Goal: Task Accomplishment & Management: Use online tool/utility

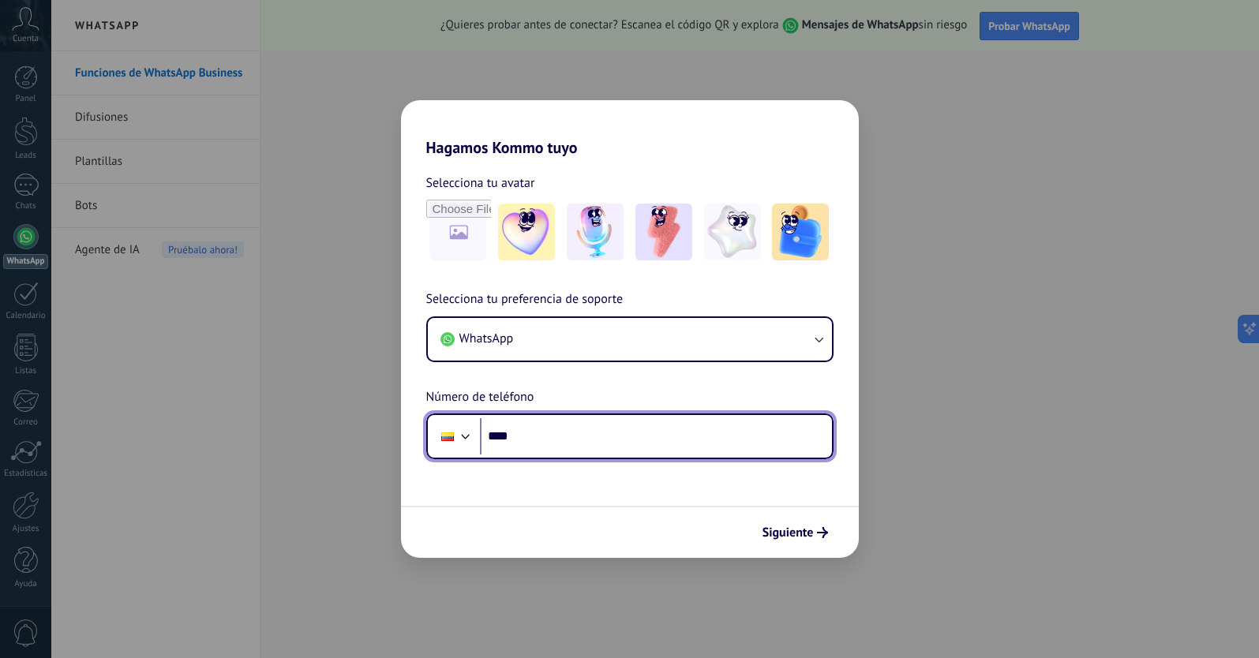
click at [534, 436] on input "****" at bounding box center [656, 436] width 352 height 36
type input "**********"
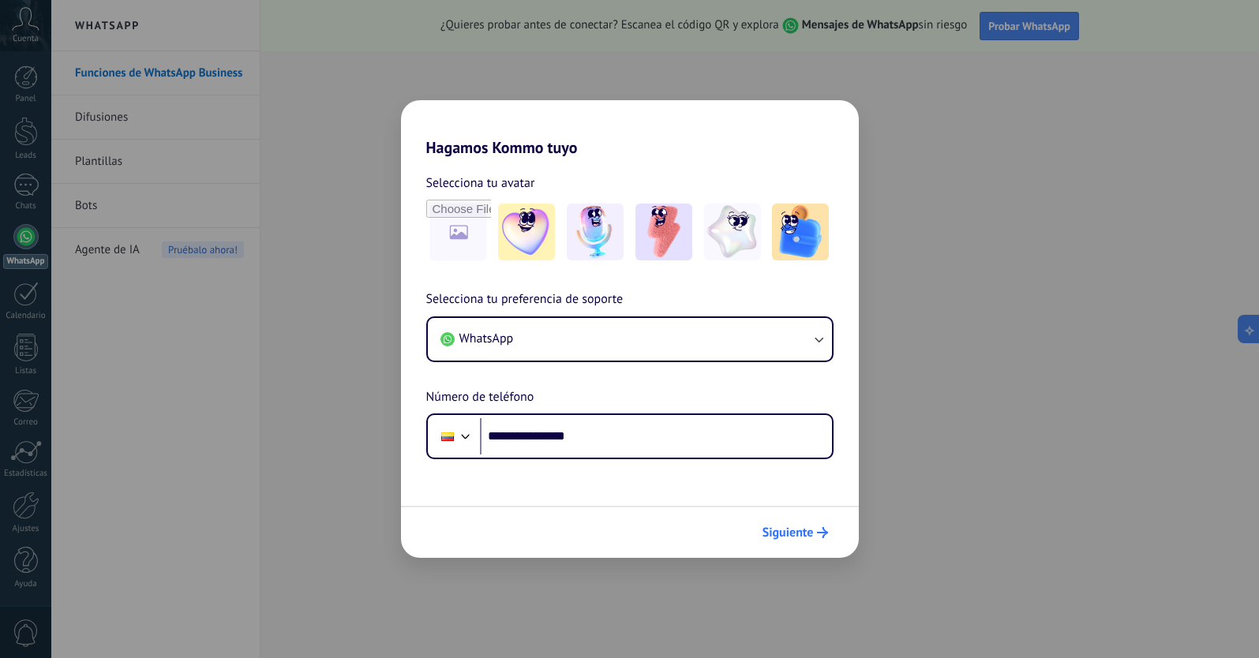
click at [804, 533] on span "Siguiente" at bounding box center [787, 532] width 51 height 11
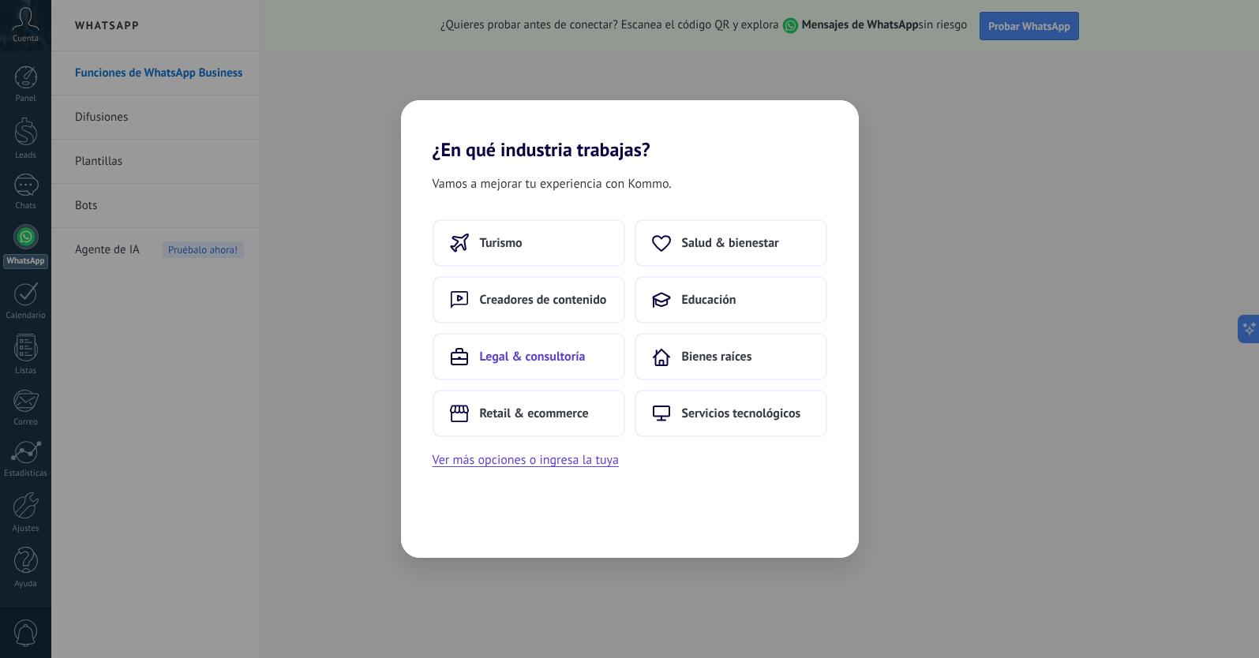
click at [530, 353] on span "Legal & consultoría" at bounding box center [533, 357] width 106 height 16
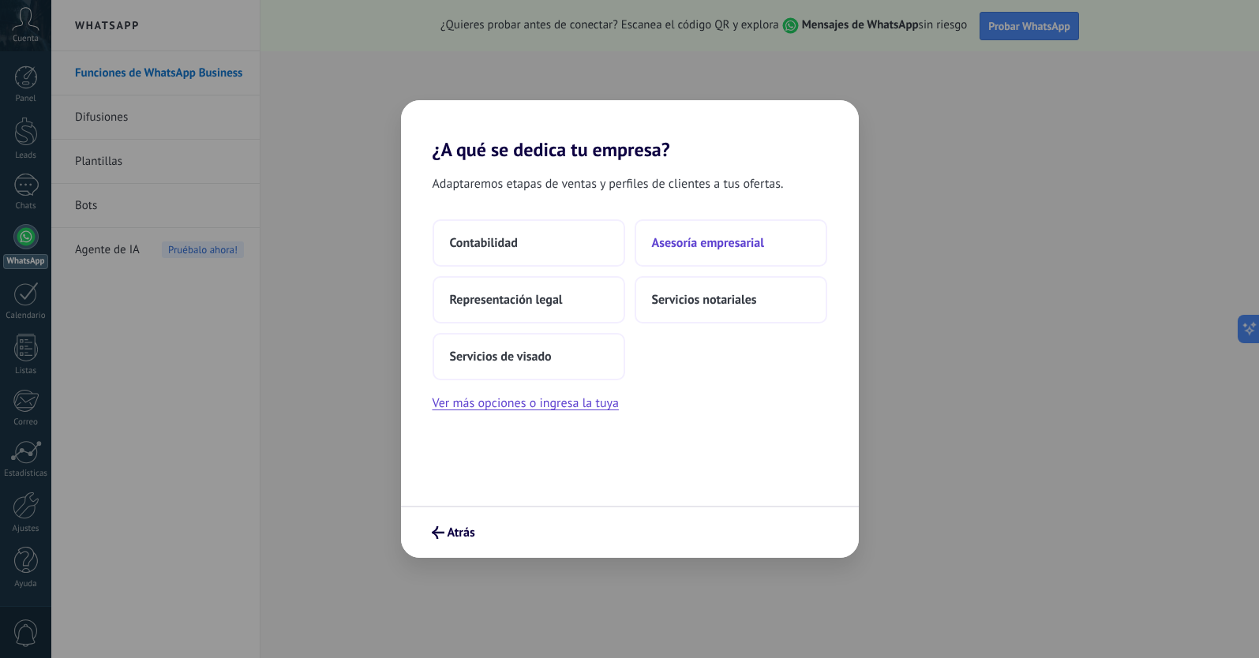
click at [688, 239] on span "Asesoría empresarial" at bounding box center [708, 243] width 112 height 16
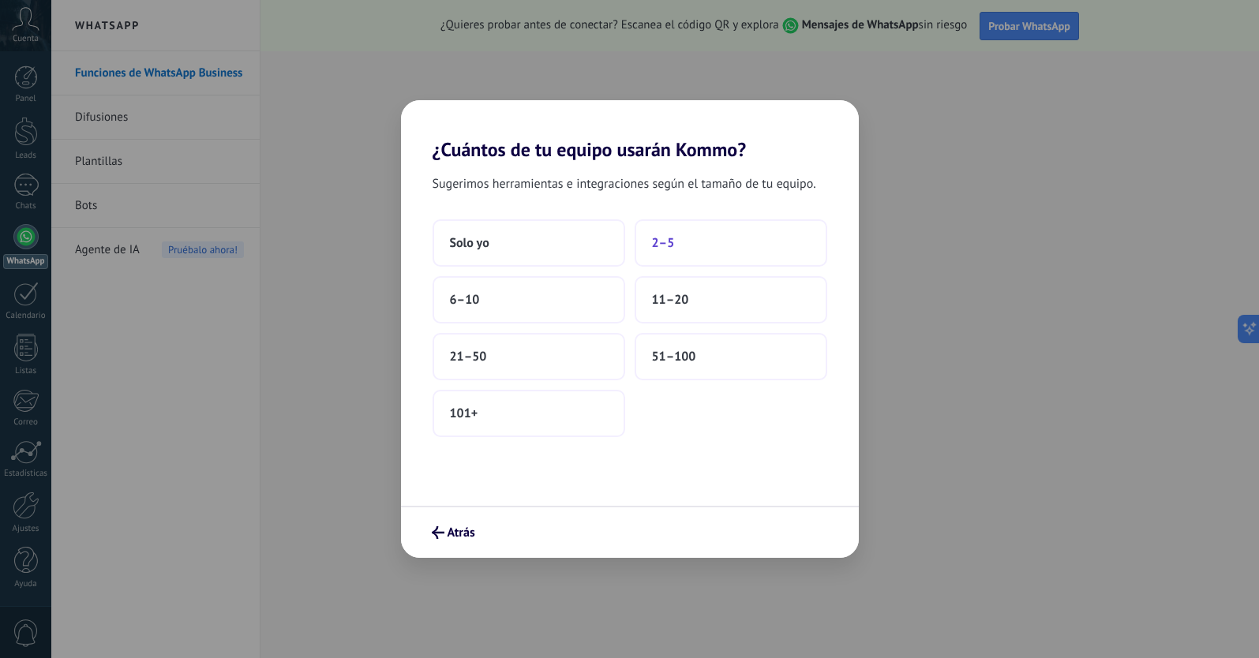
click at [679, 249] on button "2–5" at bounding box center [730, 242] width 193 height 47
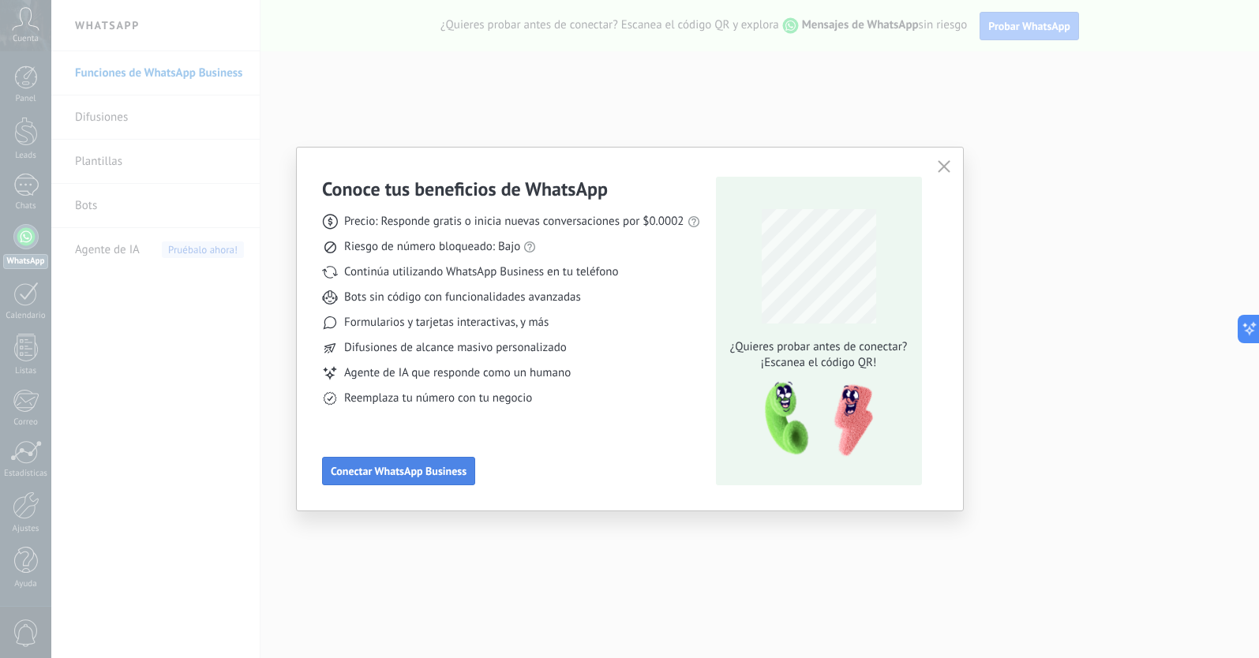
click at [415, 468] on span "Conectar WhatsApp Business" at bounding box center [399, 471] width 136 height 11
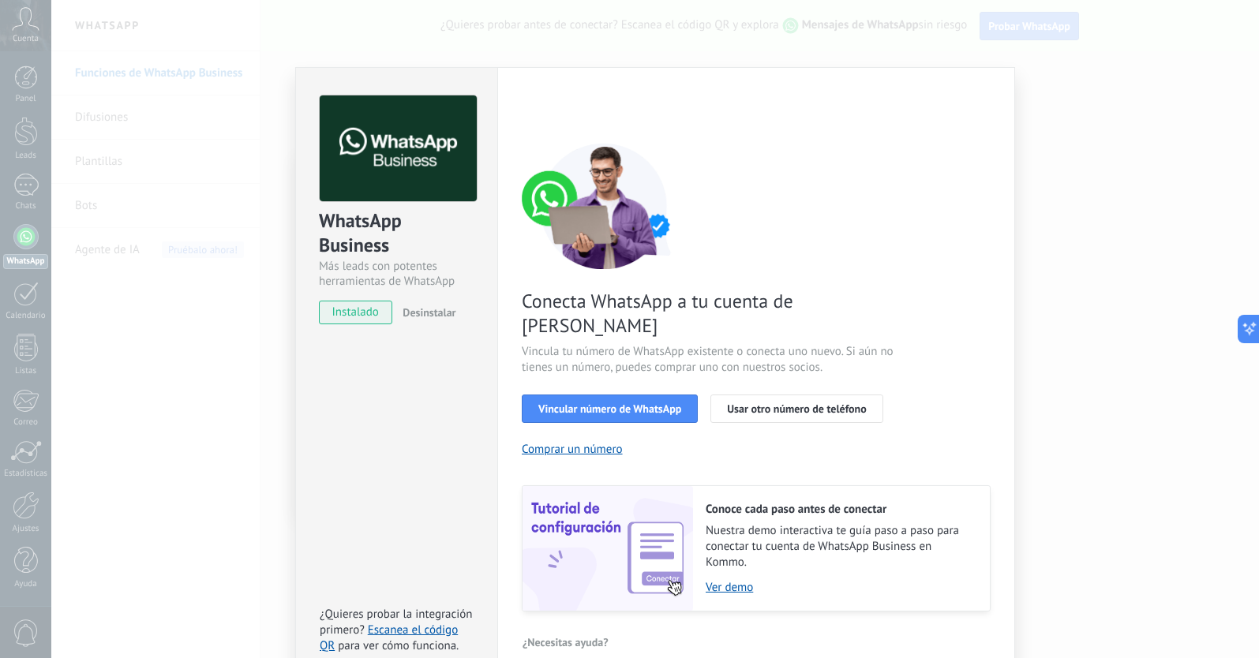
scroll to position [27, 0]
click at [589, 404] on span "Vincular número de WhatsApp" at bounding box center [609, 409] width 143 height 11
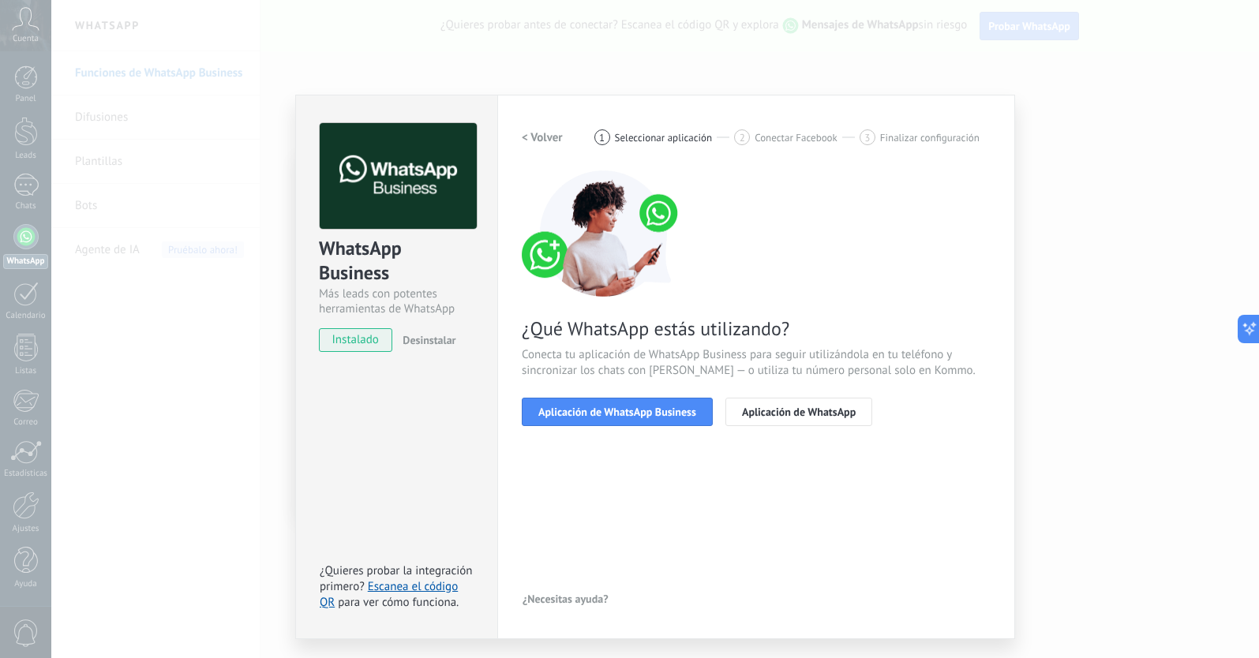
scroll to position [0, 0]
click at [622, 415] on span "Aplicación de WhatsApp Business" at bounding box center [617, 411] width 158 height 11
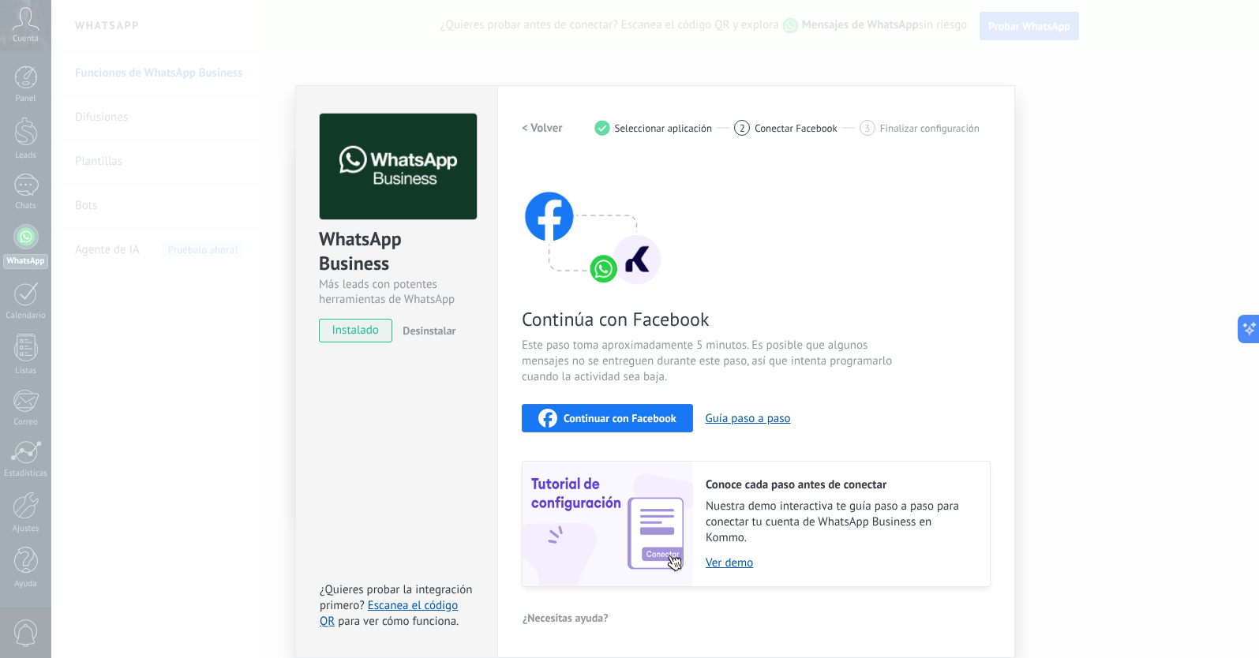
scroll to position [9, 0]
click at [629, 421] on span "Continuar con Facebook" at bounding box center [619, 419] width 113 height 11
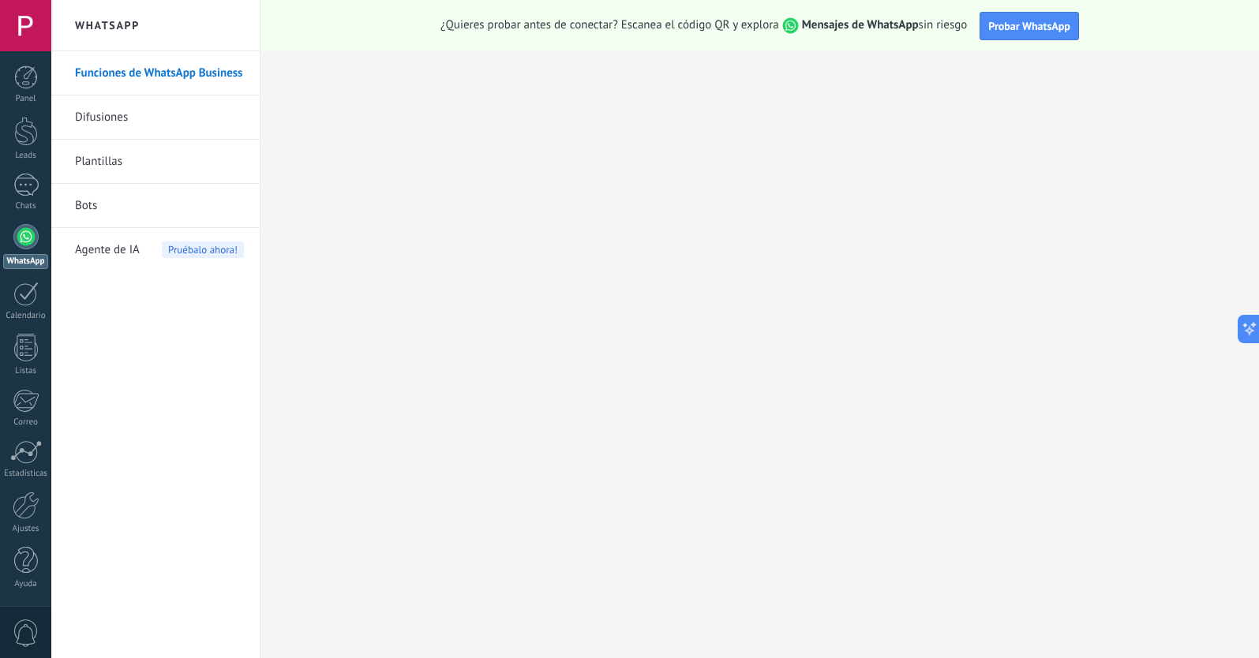
click at [27, 242] on div at bounding box center [25, 236] width 25 height 25
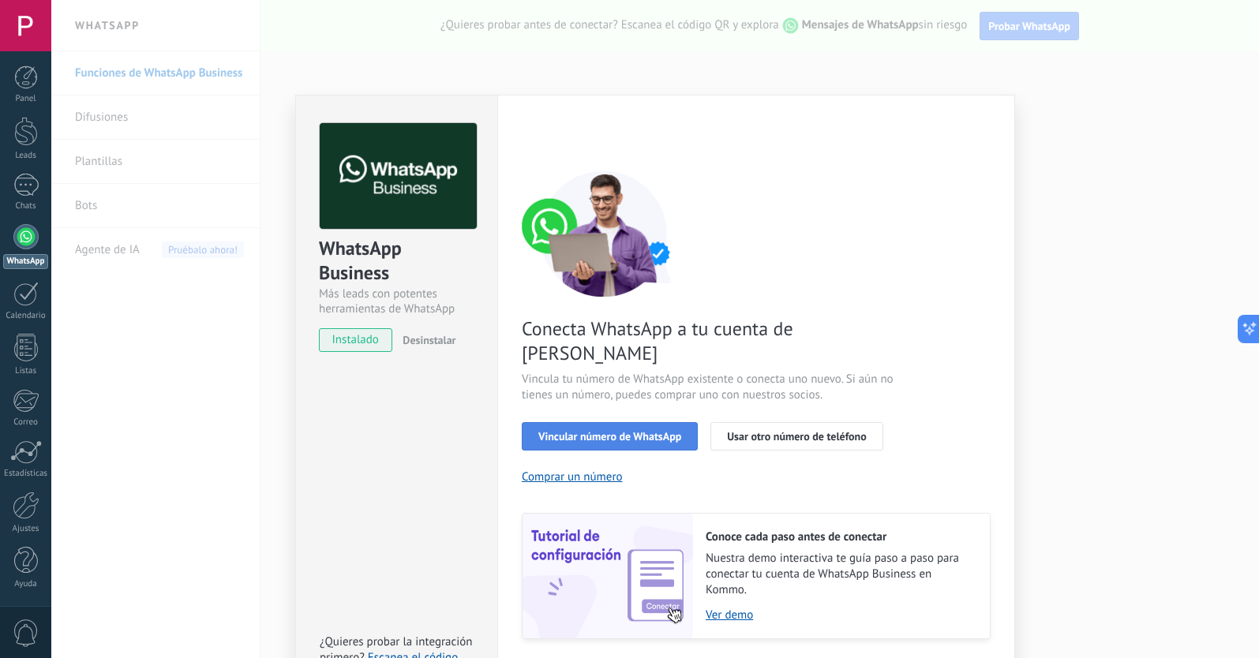
click at [628, 431] on span "Vincular número de WhatsApp" at bounding box center [609, 436] width 143 height 11
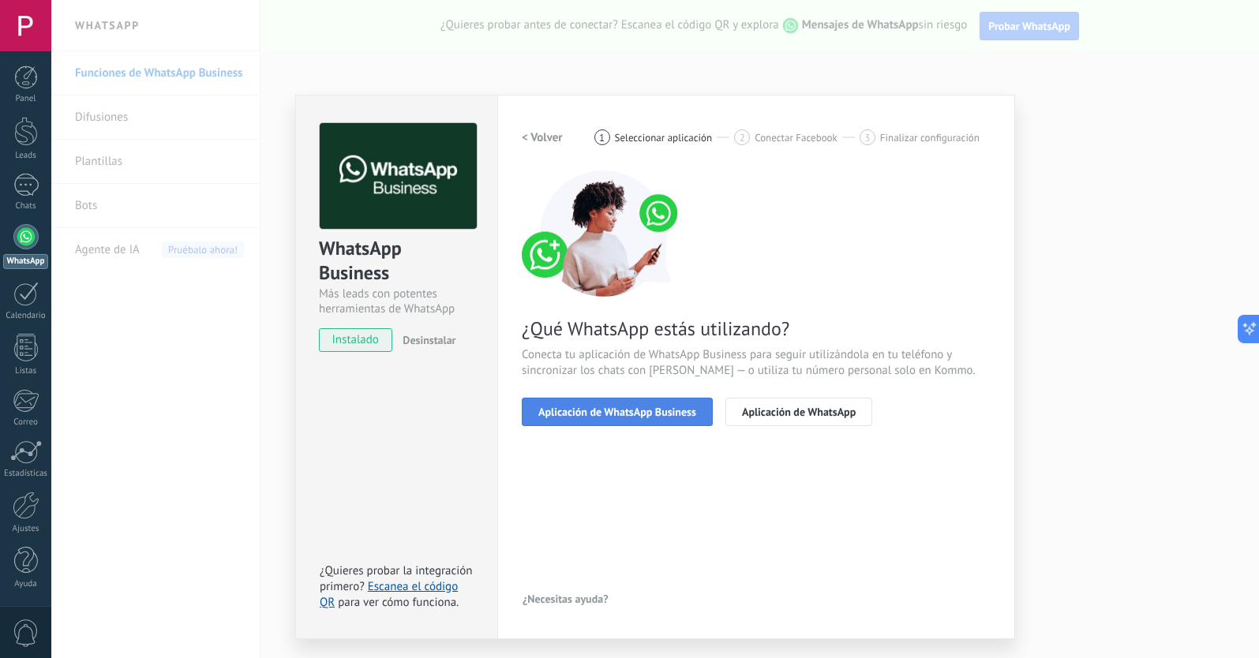
click at [619, 411] on span "Aplicación de WhatsApp Business" at bounding box center [617, 411] width 158 height 11
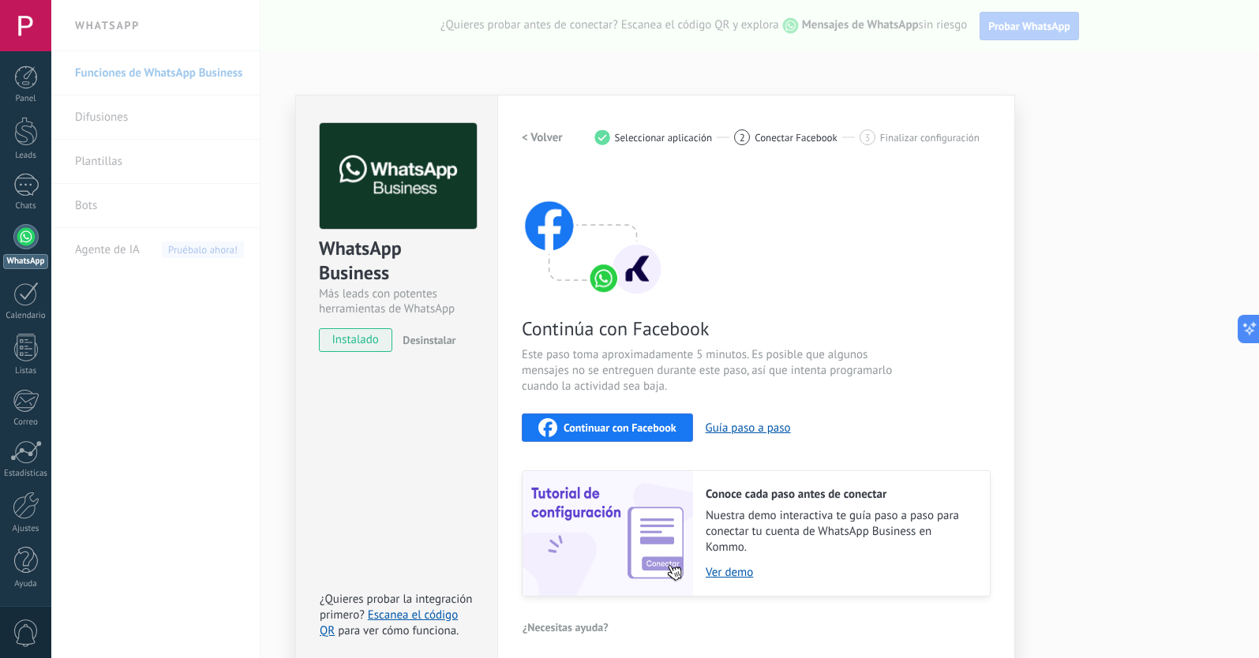
click at [534, 138] on h2 "< Volver" at bounding box center [542, 137] width 41 height 15
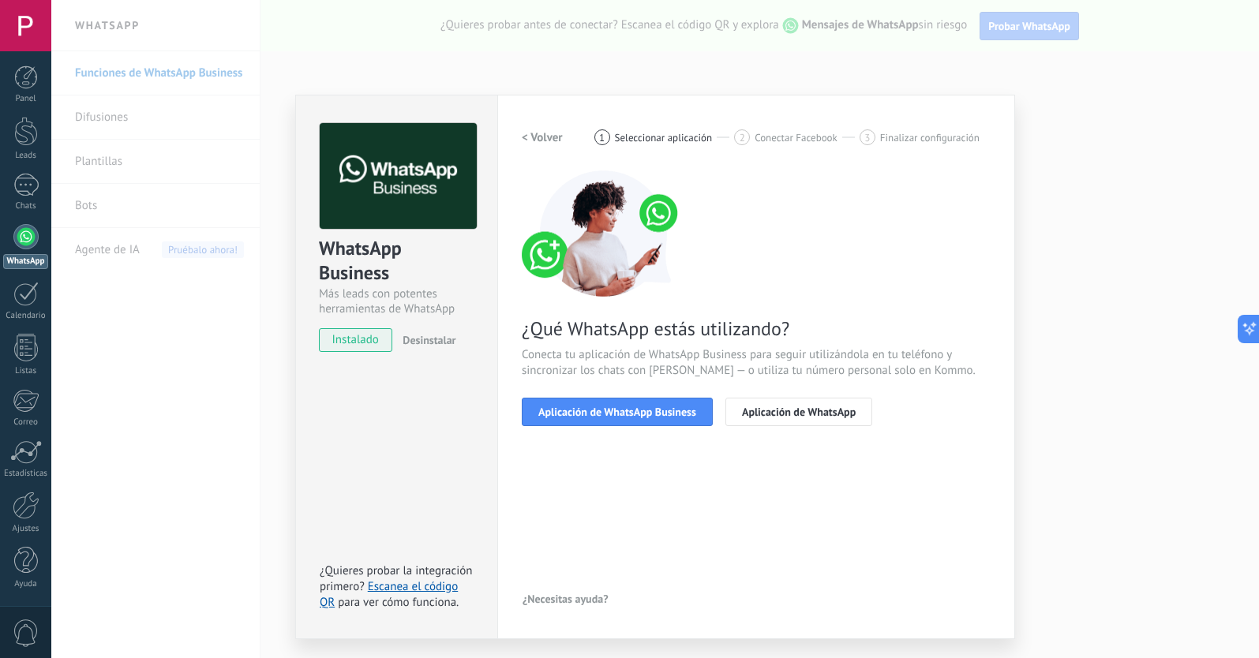
click at [534, 138] on h2 "< Volver" at bounding box center [542, 137] width 41 height 15
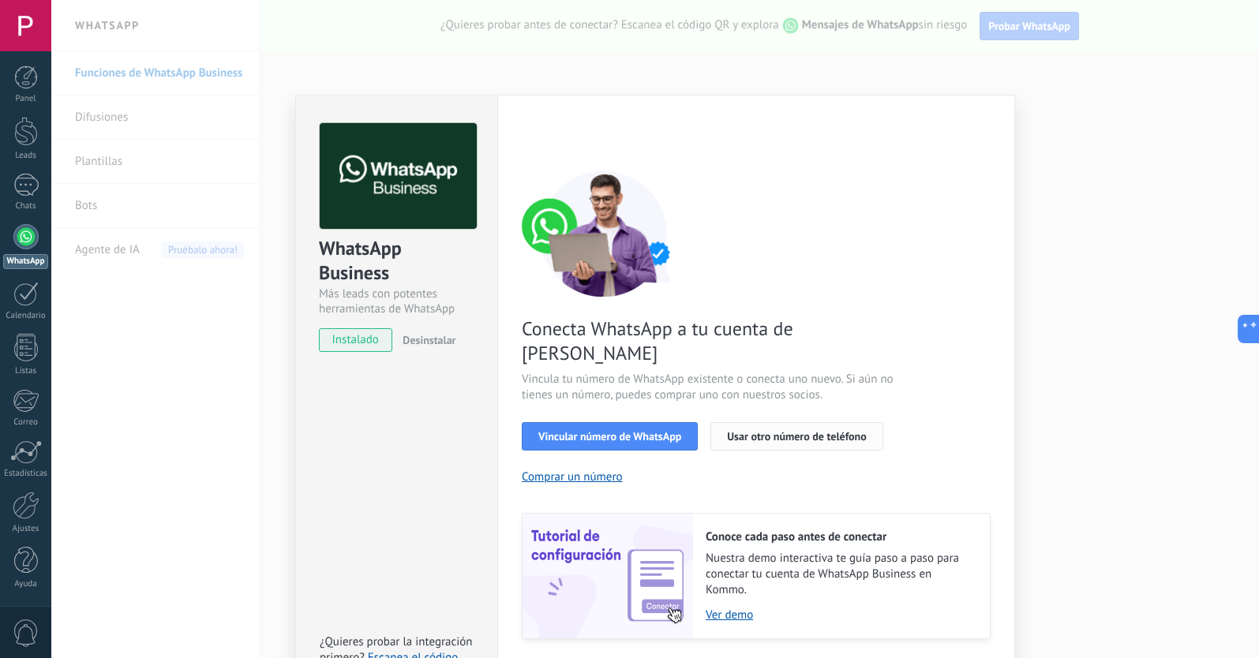
click at [790, 431] on span "Usar otro número de teléfono" at bounding box center [796, 436] width 139 height 11
click at [27, 185] on div at bounding box center [25, 185] width 25 height 23
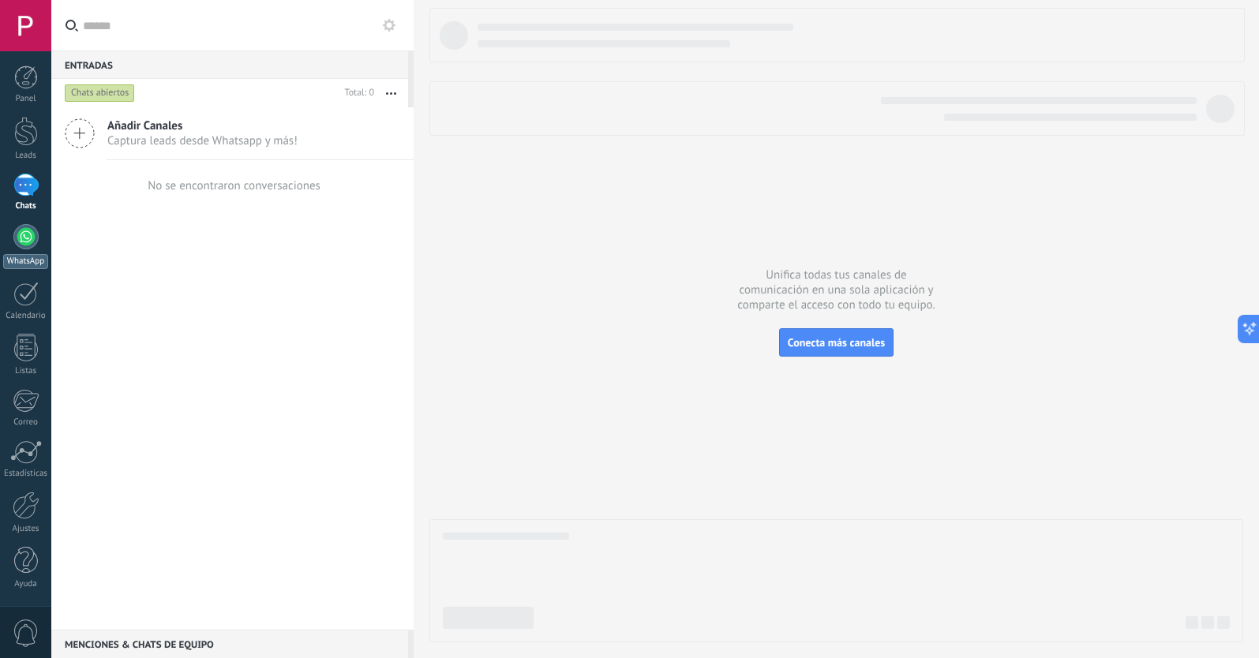
click at [28, 238] on div at bounding box center [25, 236] width 25 height 25
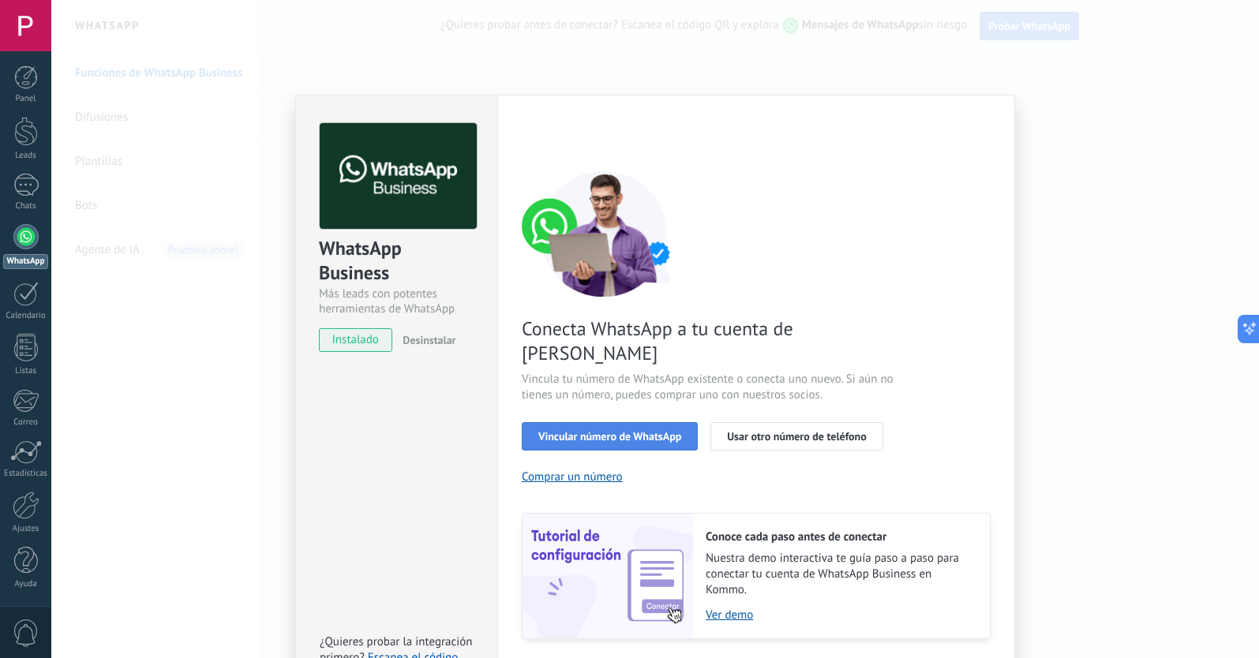
click at [649, 431] on span "Vincular número de WhatsApp" at bounding box center [609, 436] width 143 height 11
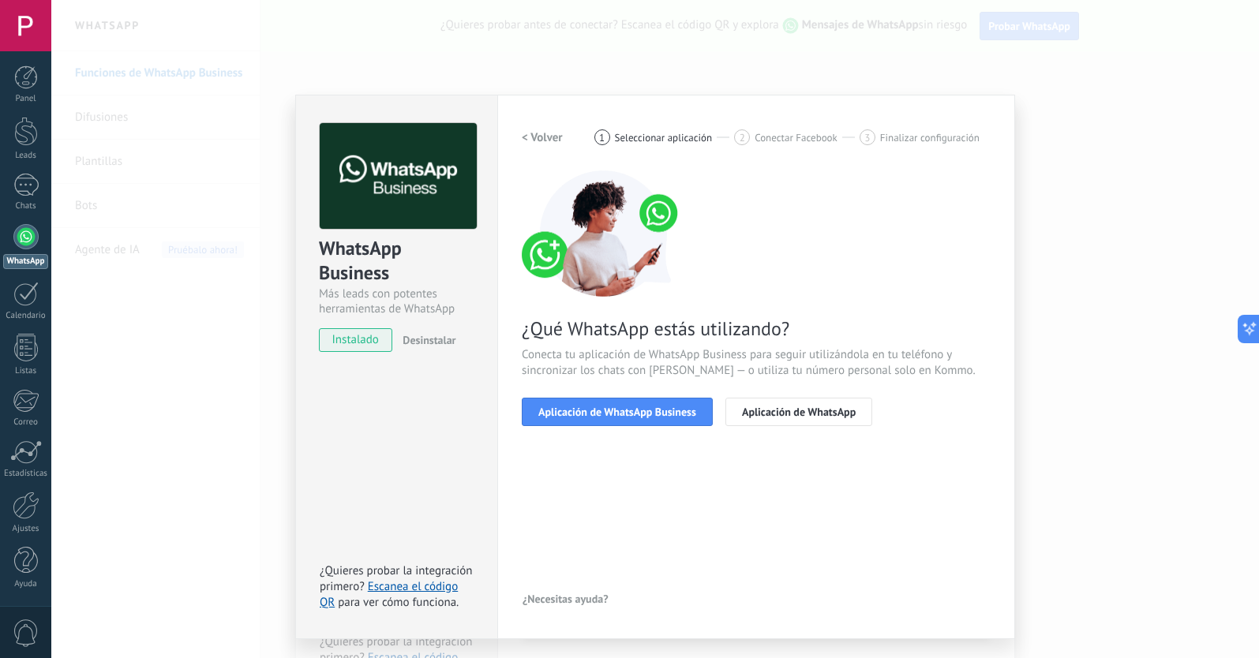
click at [547, 140] on h2 "< Volver" at bounding box center [542, 137] width 41 height 15
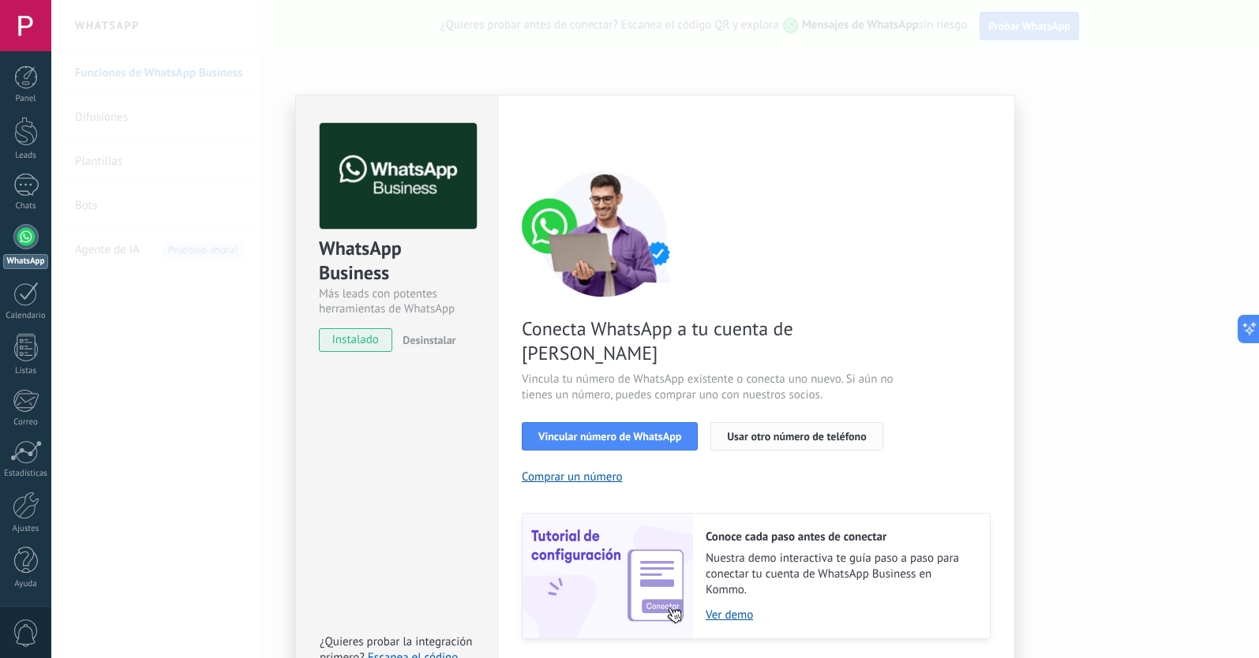
click at [758, 431] on span "Usar otro número de teléfono" at bounding box center [796, 436] width 139 height 11
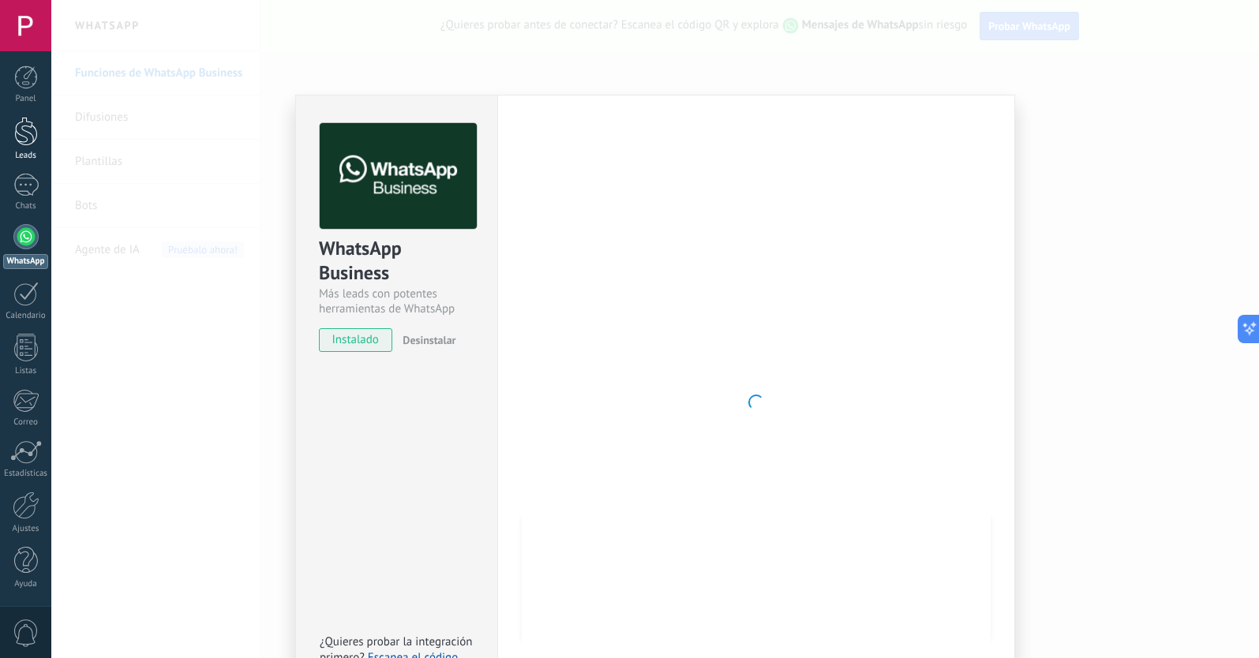
click at [24, 145] on div at bounding box center [26, 131] width 24 height 29
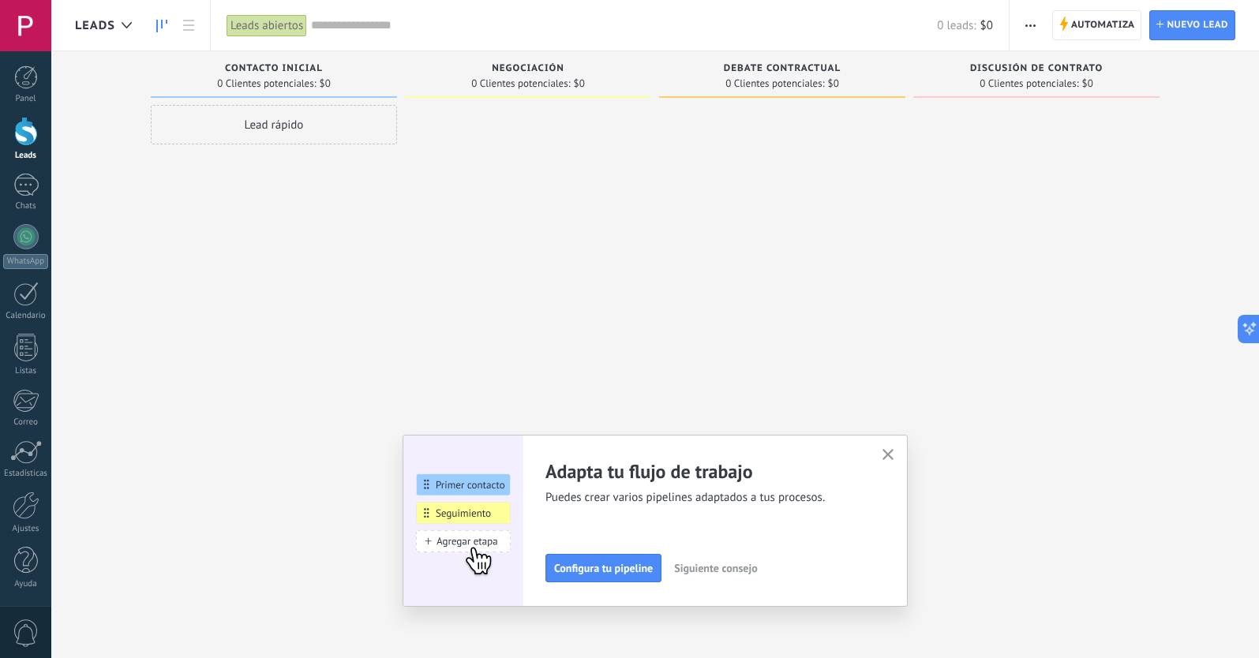
click at [776, 65] on span "Debate contractual" at bounding box center [782, 68] width 117 height 11
click at [777, 65] on span "Debate contractual" at bounding box center [782, 68] width 117 height 11
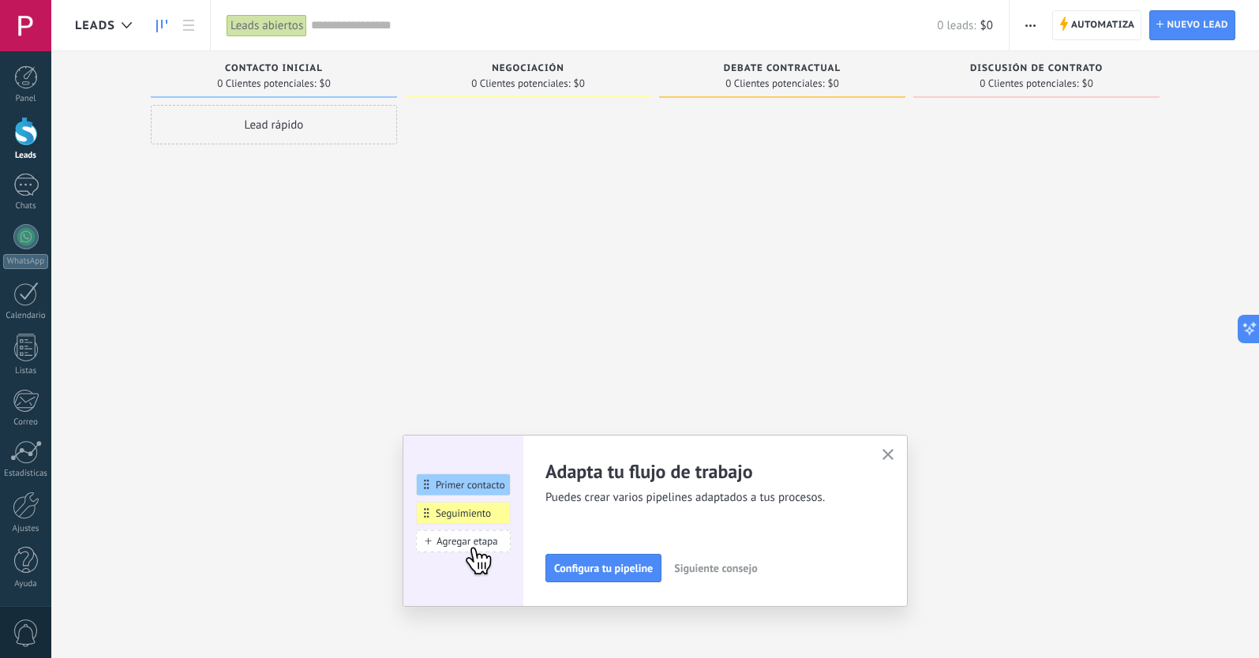
click at [820, 255] on div at bounding box center [782, 331] width 246 height 452
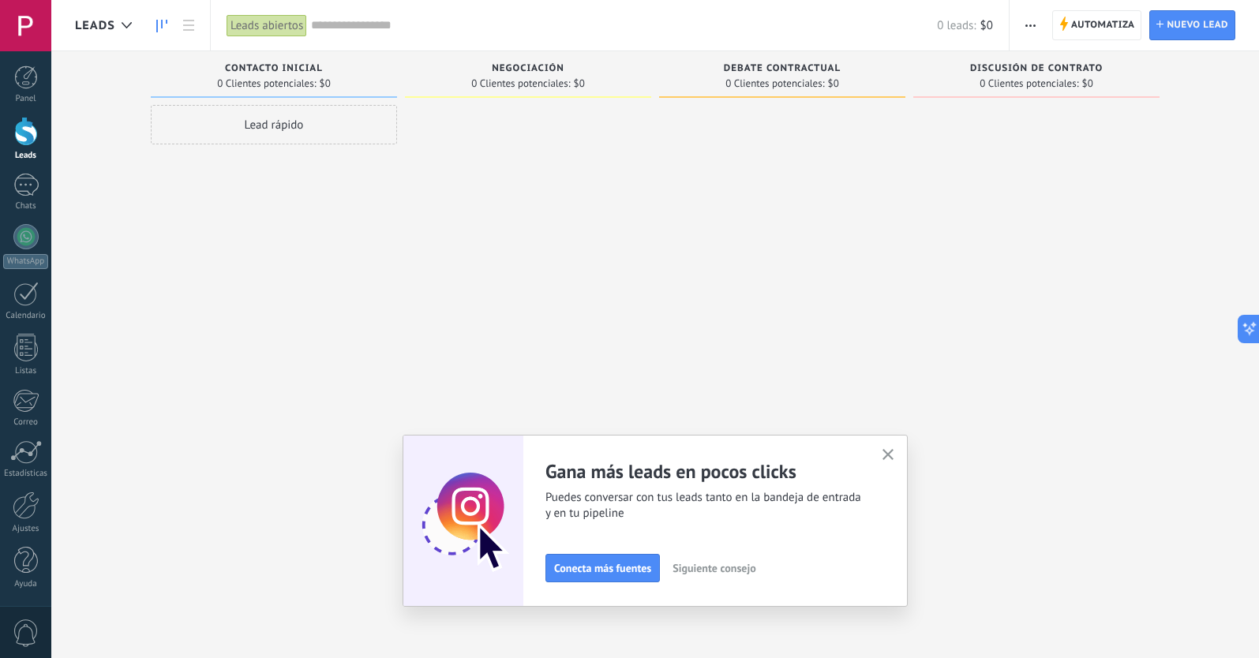
click at [887, 452] on icon "button" at bounding box center [888, 455] width 12 height 12
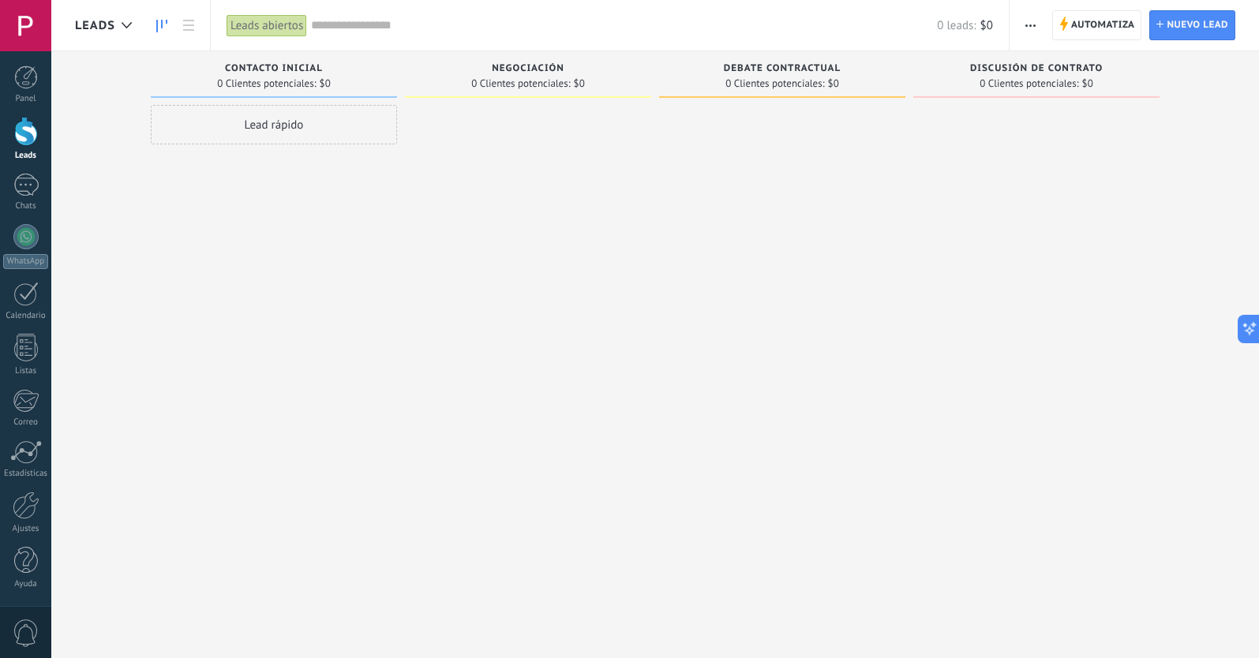
click at [1034, 21] on span "button" at bounding box center [1030, 25] width 10 height 30
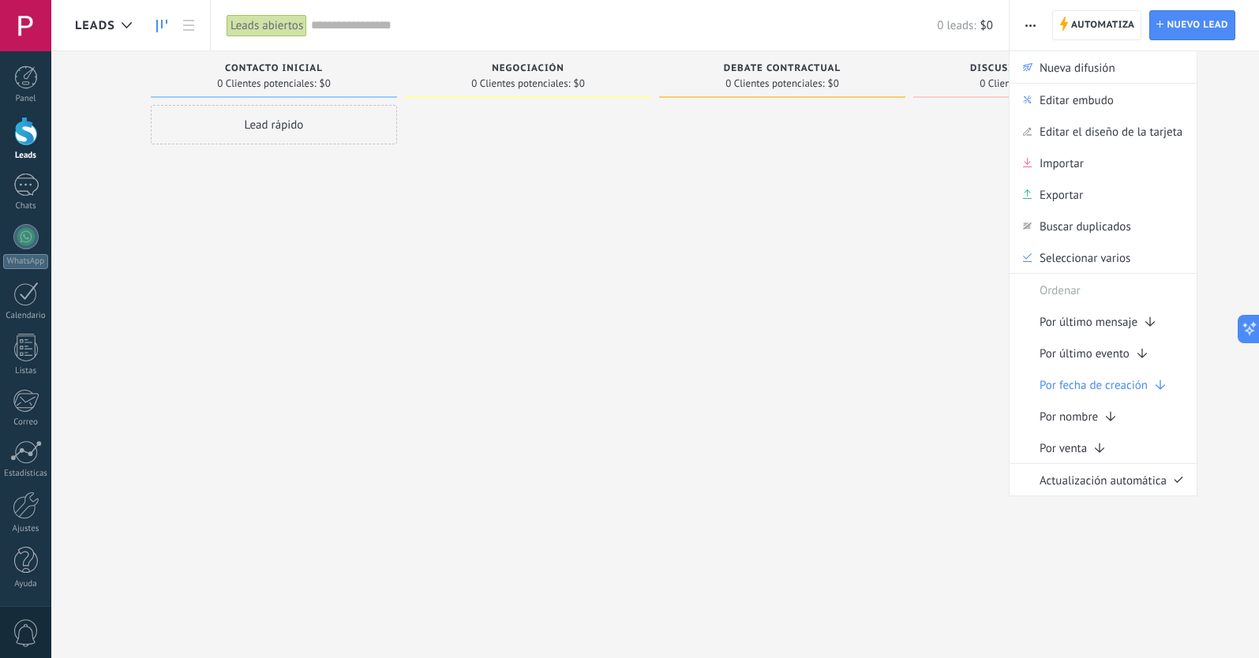
click at [707, 411] on div at bounding box center [782, 331] width 246 height 452
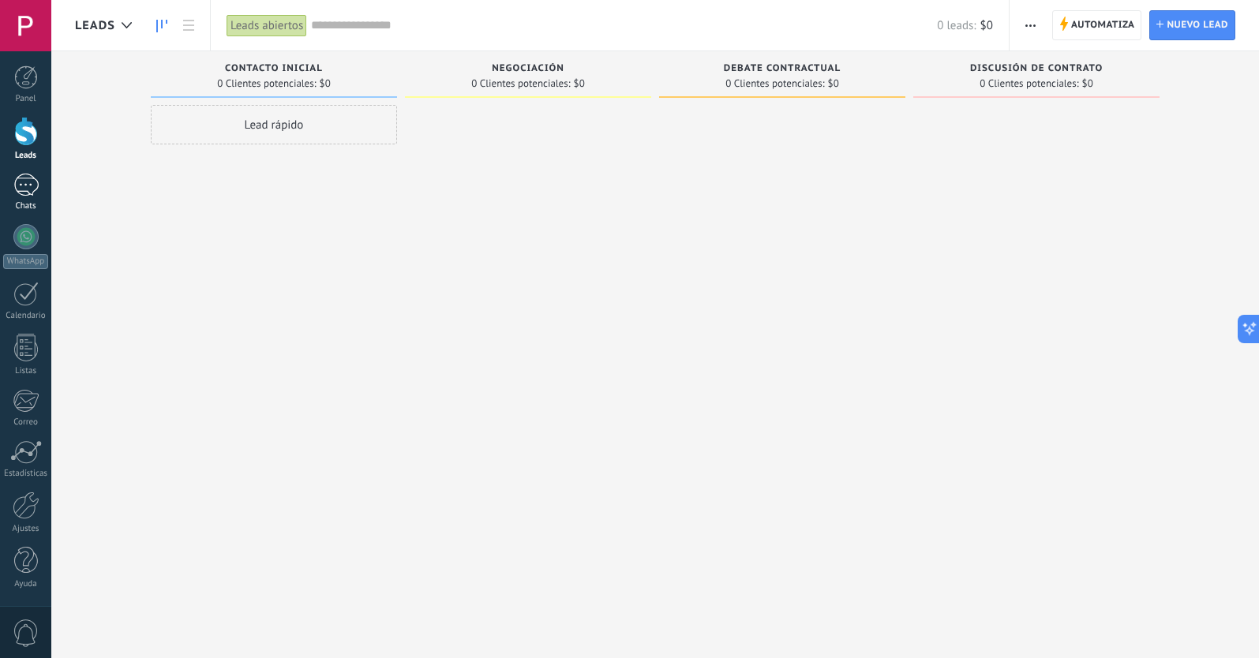
click at [26, 185] on div at bounding box center [25, 185] width 25 height 23
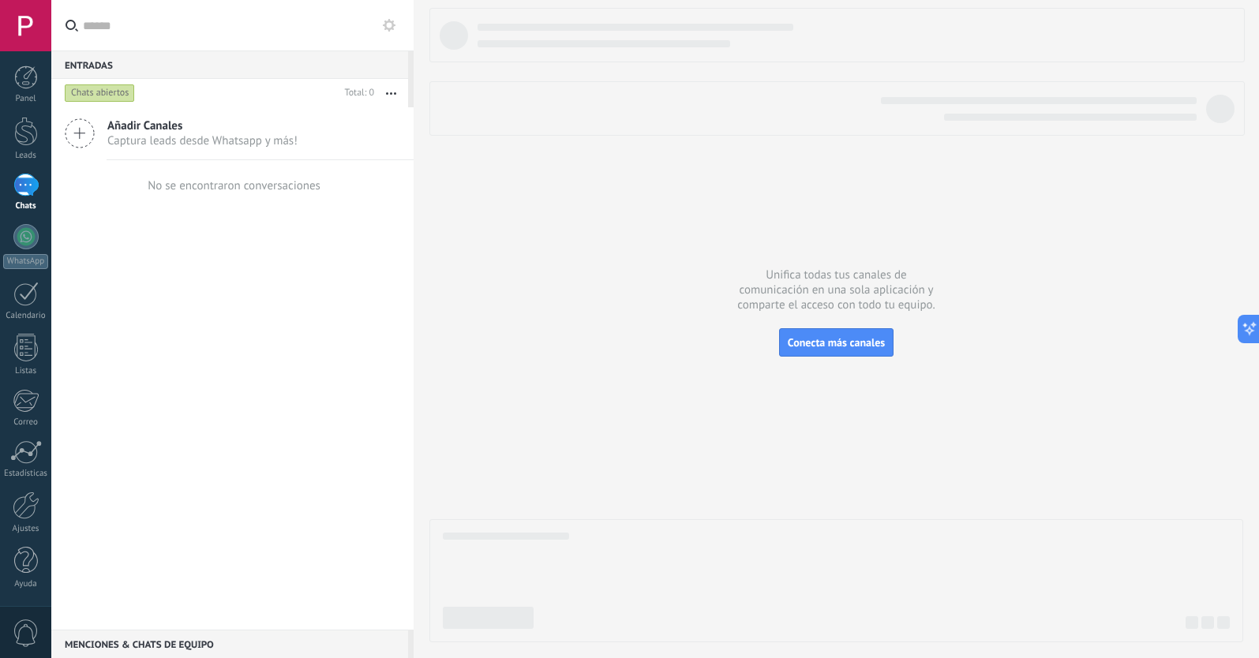
click at [610, 360] on div at bounding box center [836, 325] width 814 height 634
click at [34, 233] on div at bounding box center [25, 236] width 25 height 25
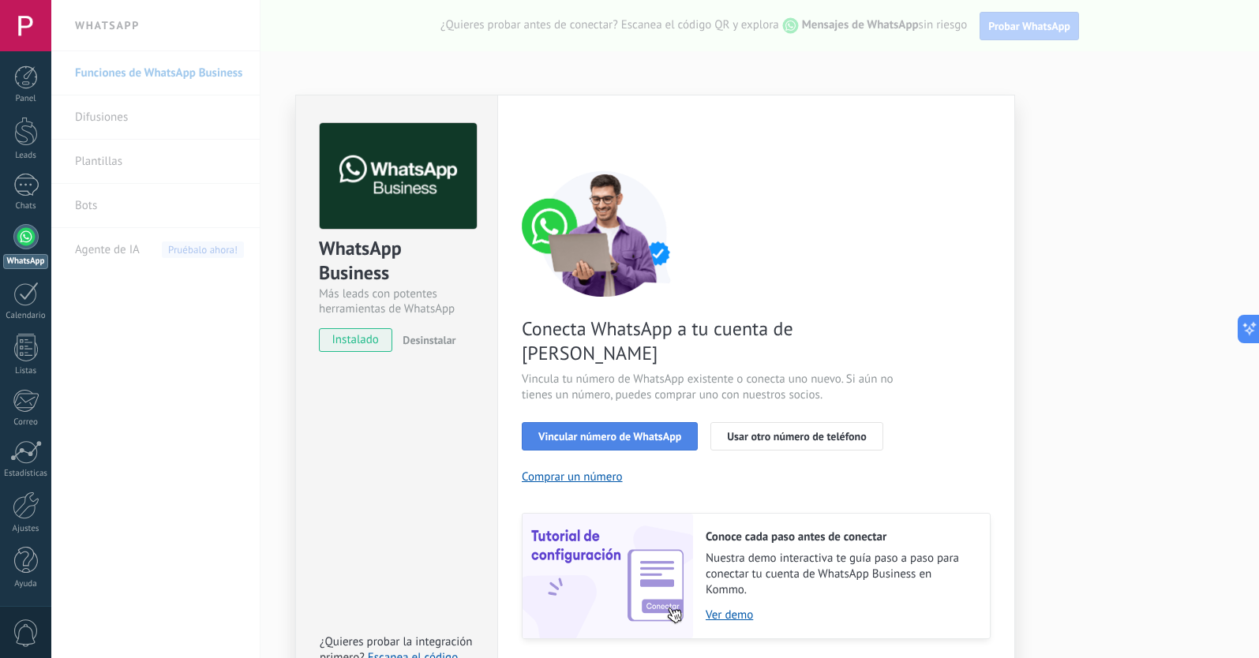
click at [638, 431] on span "Vincular número de WhatsApp" at bounding box center [609, 436] width 143 height 11
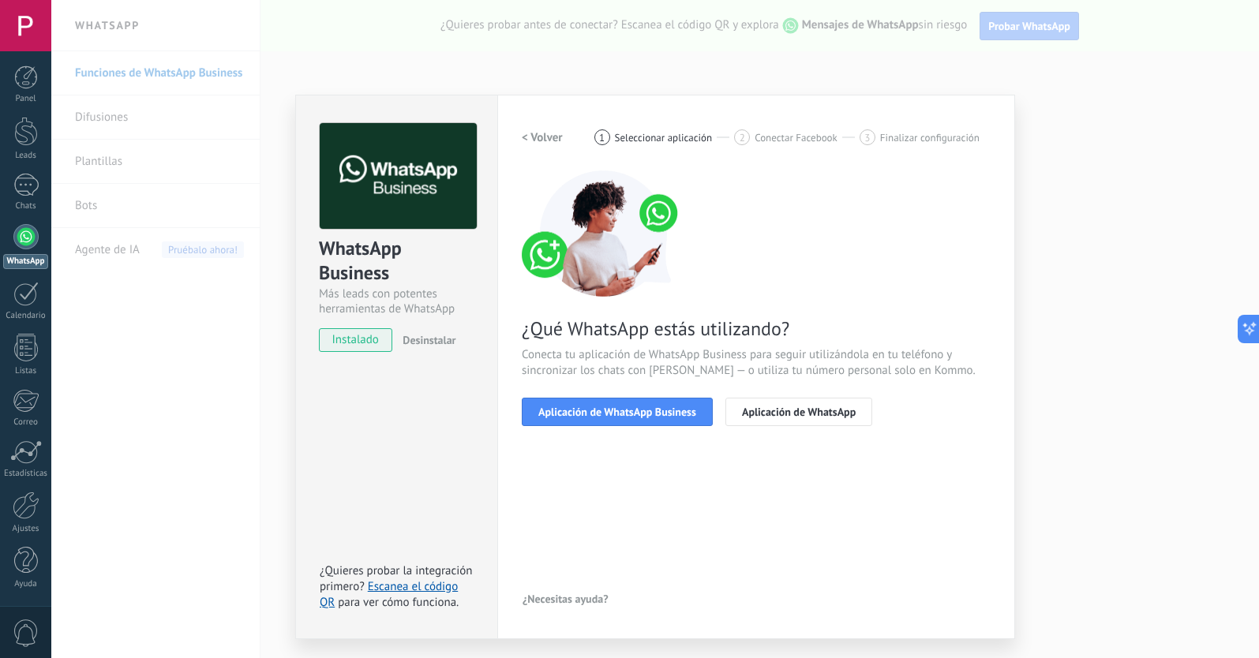
click at [638, 414] on span "Aplicación de WhatsApp Business" at bounding box center [617, 411] width 158 height 11
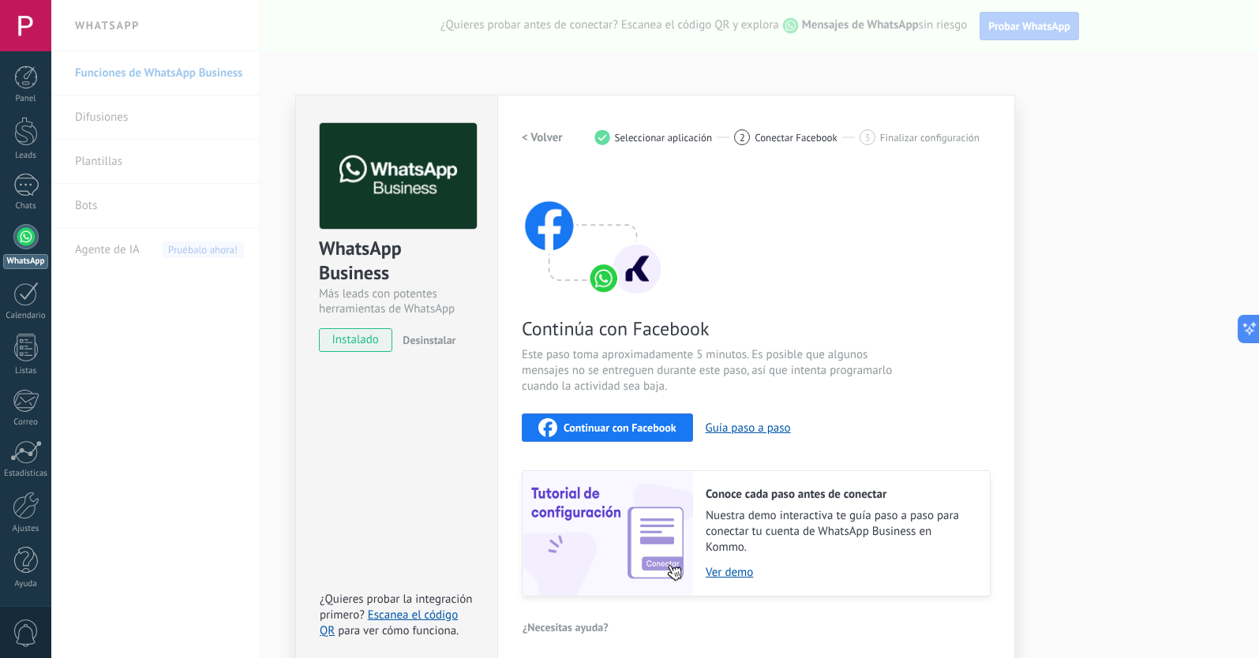
click at [641, 425] on span "Continuar con Facebook" at bounding box center [619, 427] width 113 height 11
click at [541, 136] on h2 "< Volver" at bounding box center [542, 137] width 41 height 15
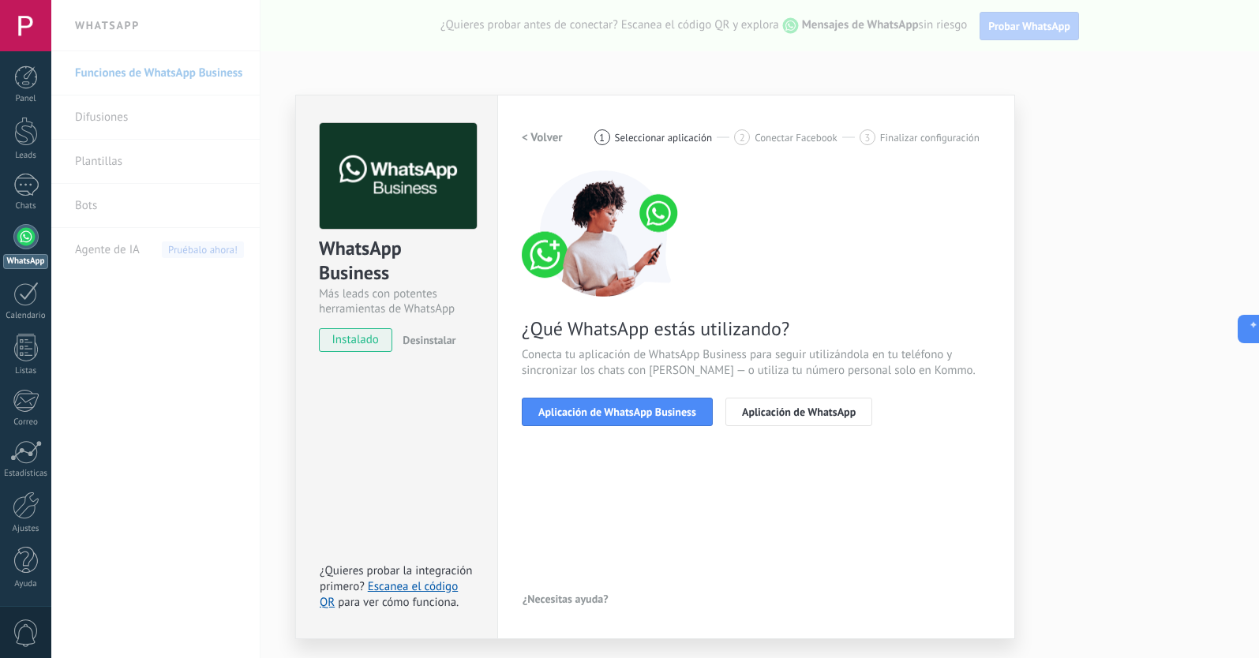
click at [541, 136] on h2 "< Volver" at bounding box center [542, 137] width 41 height 15
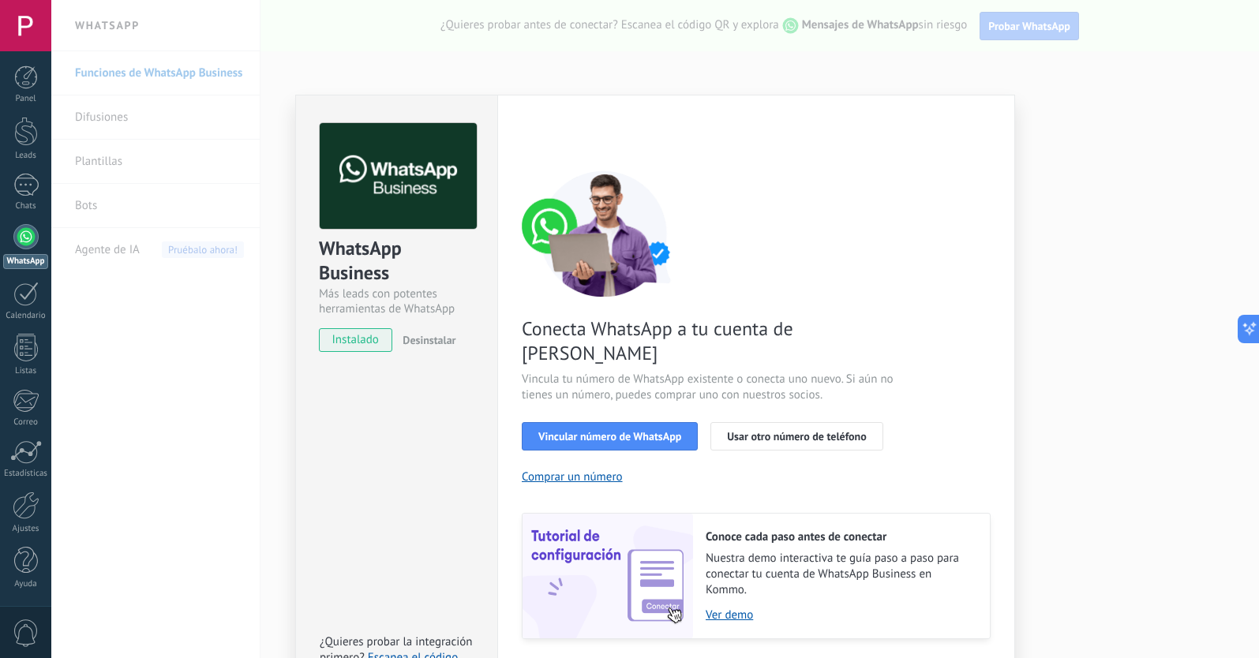
click at [541, 136] on div "< Volver 1 Seleccionar aplicación 2 Conectar Facebook 3 Finalizar configuración" at bounding box center [756, 137] width 469 height 28
click at [422, 346] on span "Desinstalar" at bounding box center [428, 340] width 53 height 14
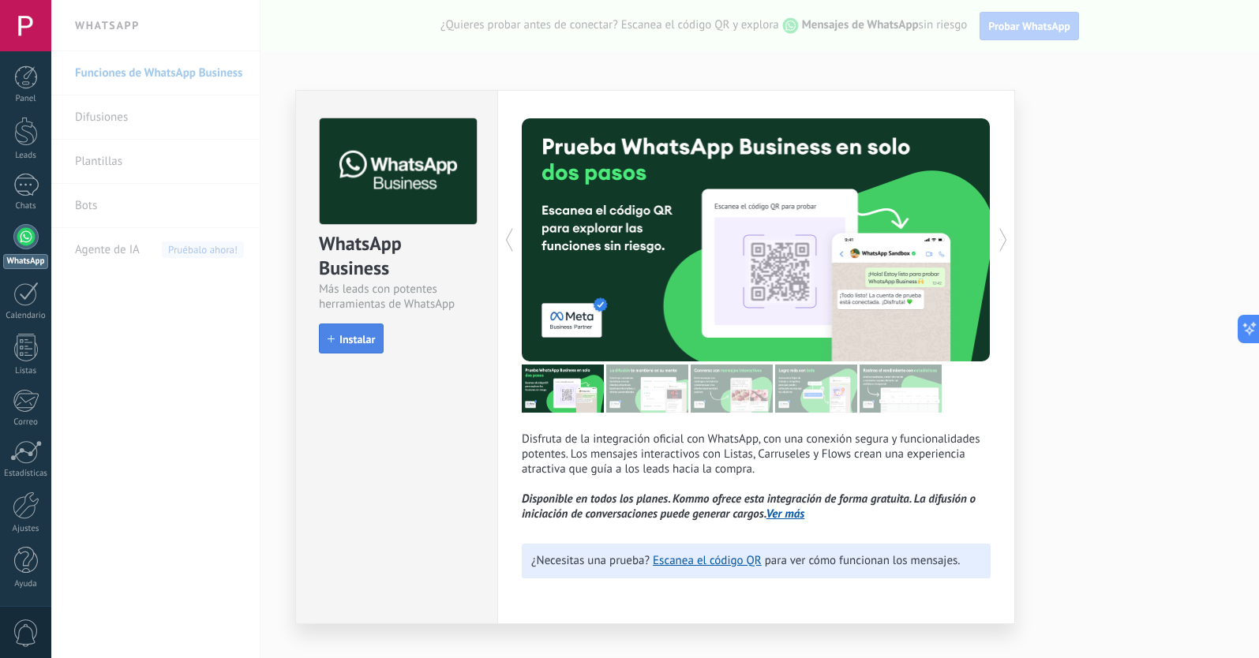
click at [358, 337] on span "Instalar" at bounding box center [357, 339] width 36 height 11
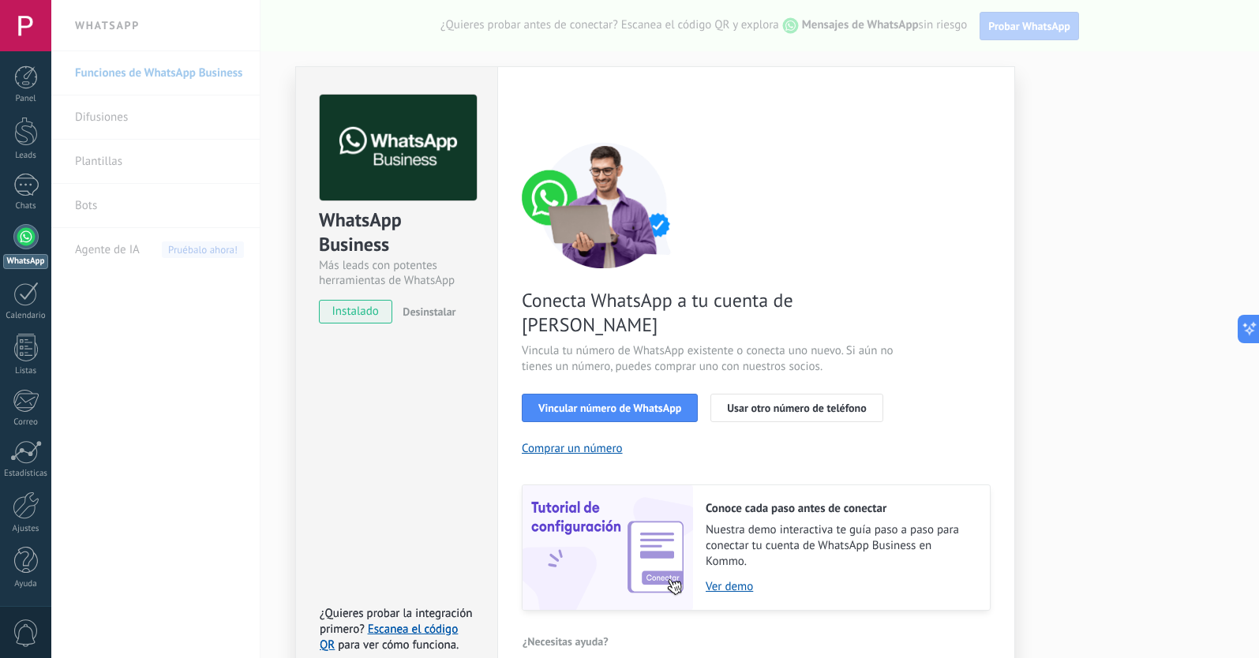
scroll to position [27, 0]
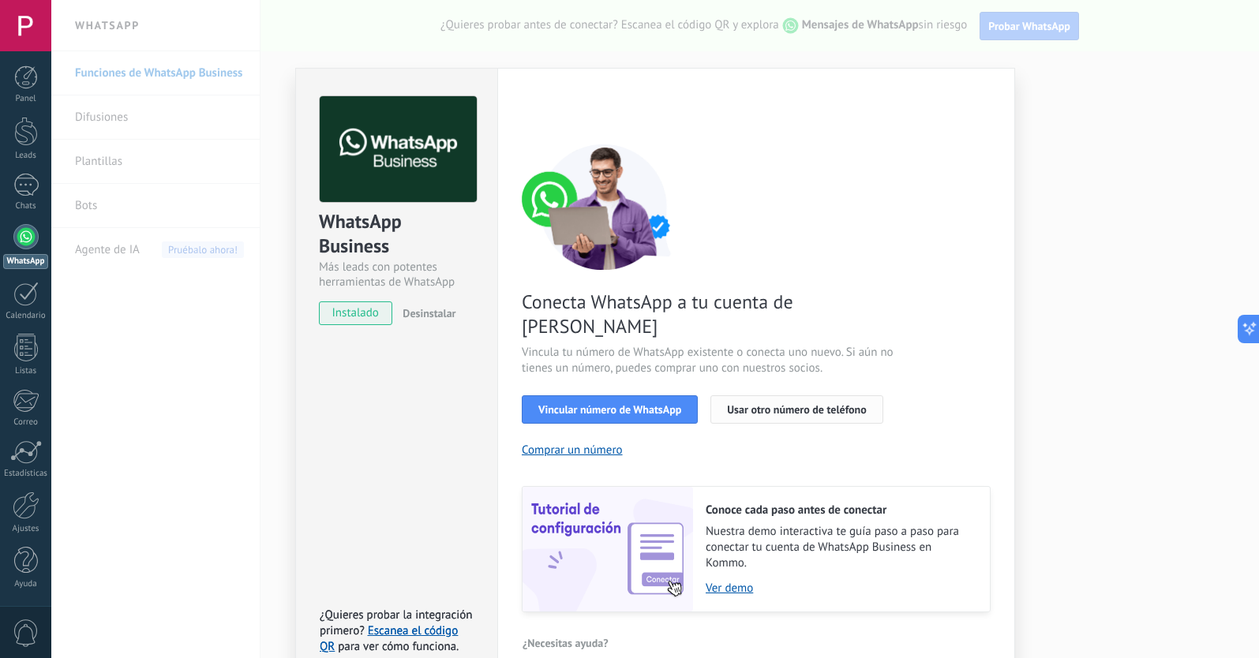
click at [756, 404] on span "Usar otro número de teléfono" at bounding box center [796, 409] width 139 height 11
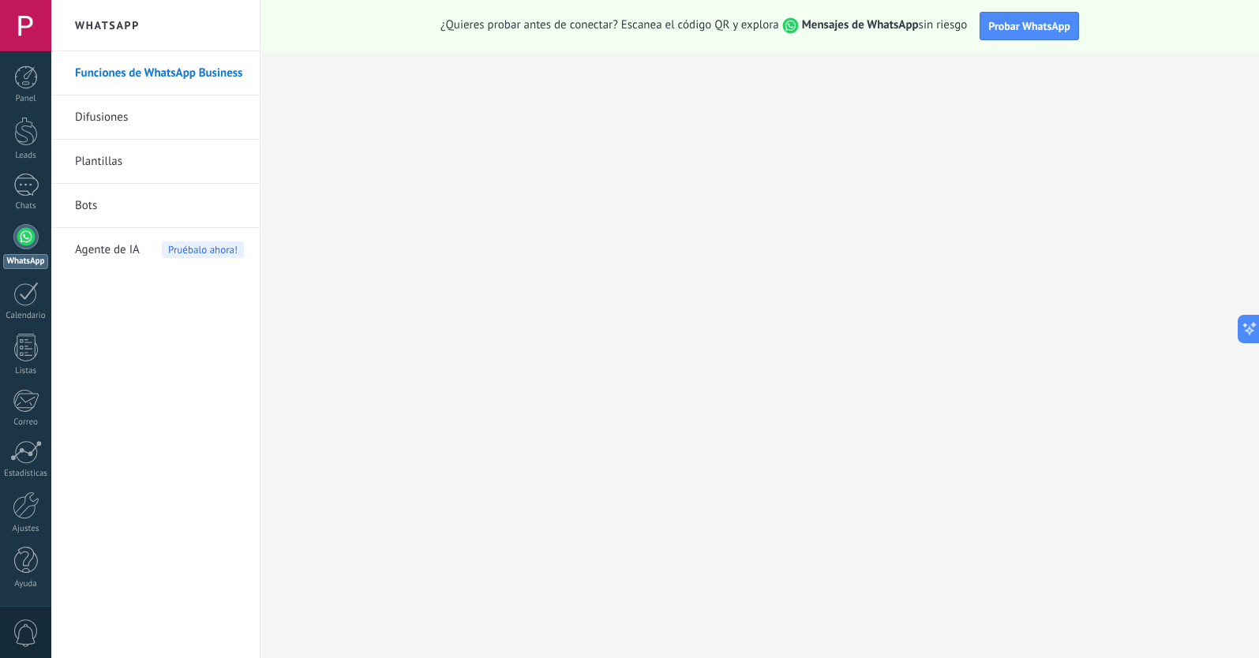
click at [24, 241] on div at bounding box center [25, 236] width 25 height 25
click at [91, 68] on link "Funciones de WhatsApp Business" at bounding box center [159, 73] width 169 height 44
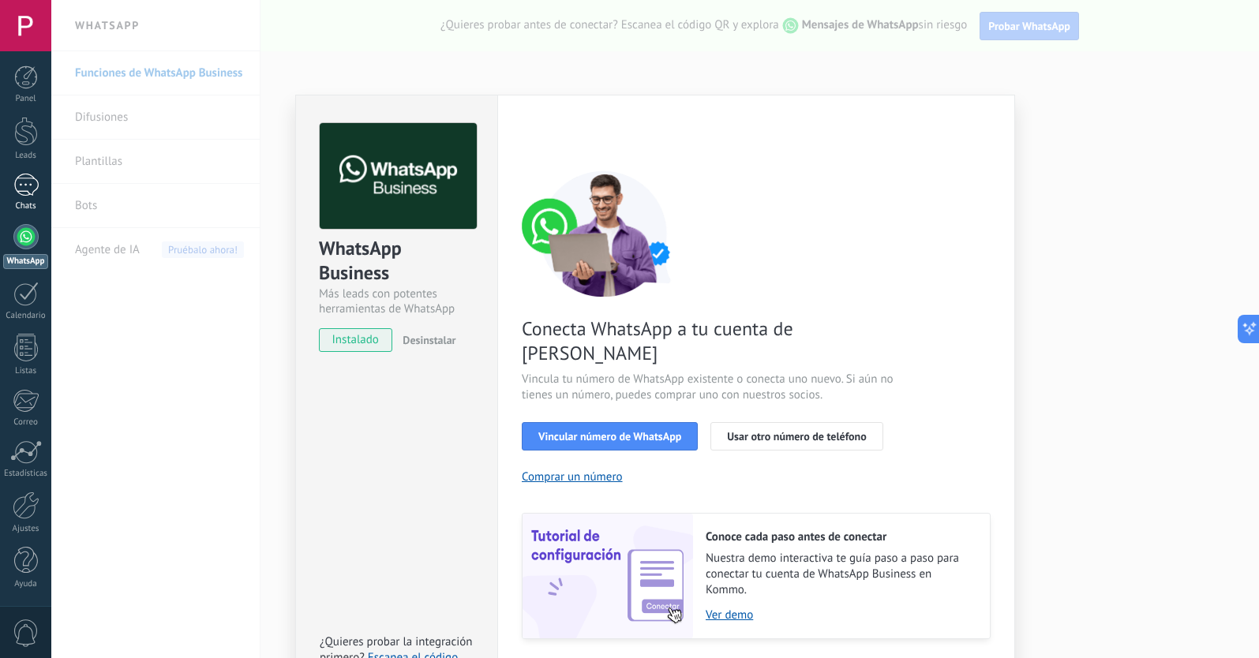
click at [21, 188] on div at bounding box center [25, 185] width 25 height 23
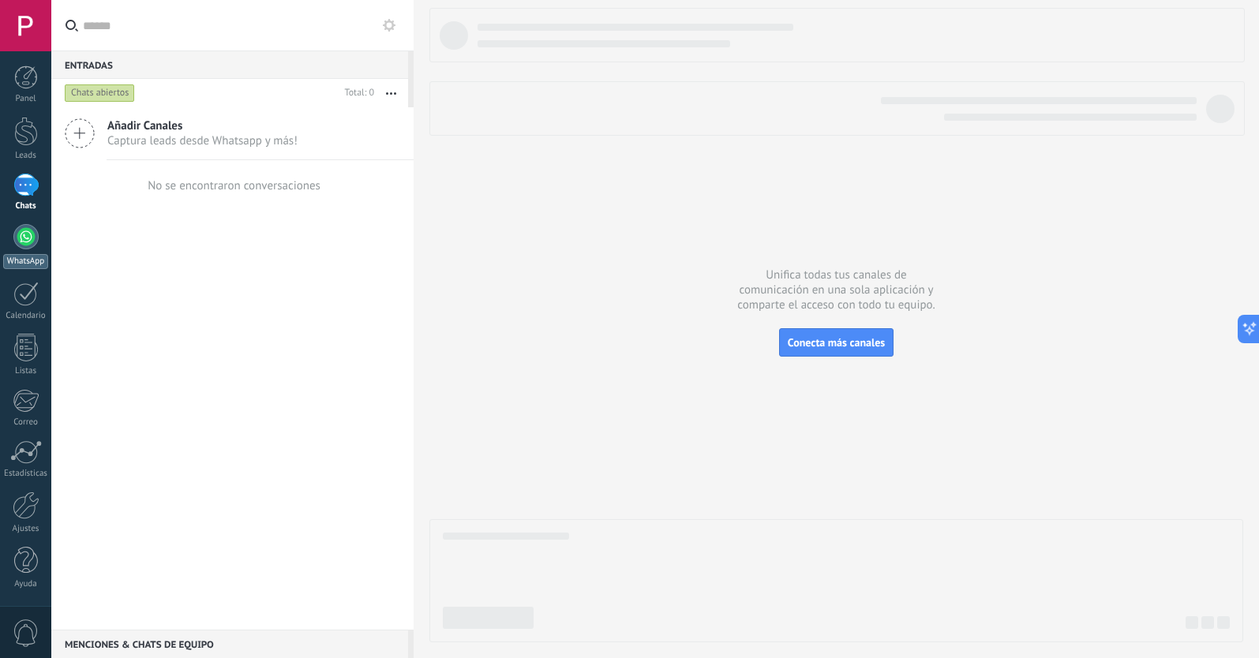
click at [26, 243] on div at bounding box center [25, 236] width 25 height 25
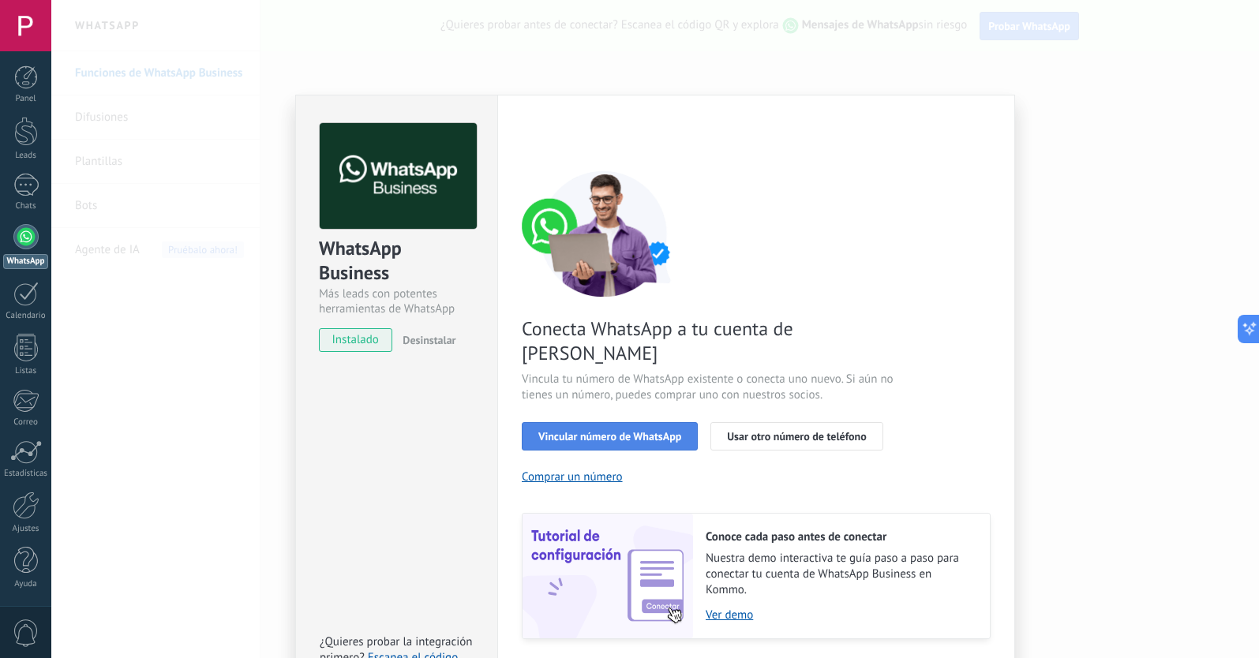
click at [623, 431] on span "Vincular número de WhatsApp" at bounding box center [609, 436] width 143 height 11
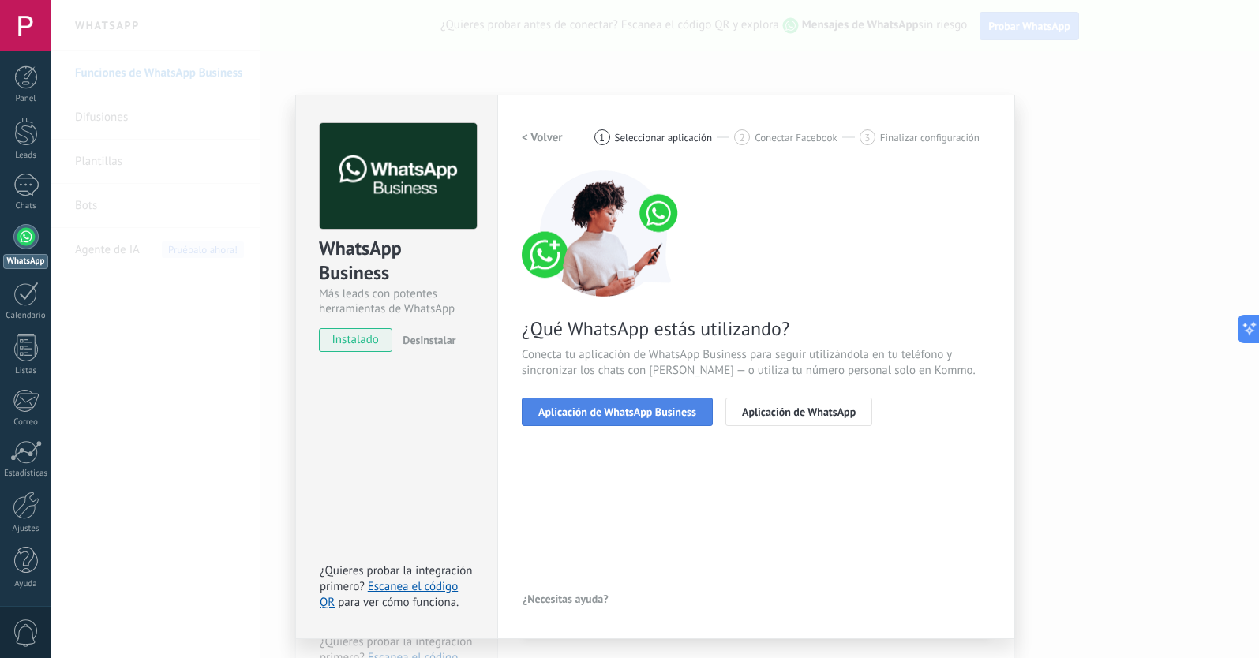
click at [634, 410] on span "Aplicación de WhatsApp Business" at bounding box center [617, 411] width 158 height 11
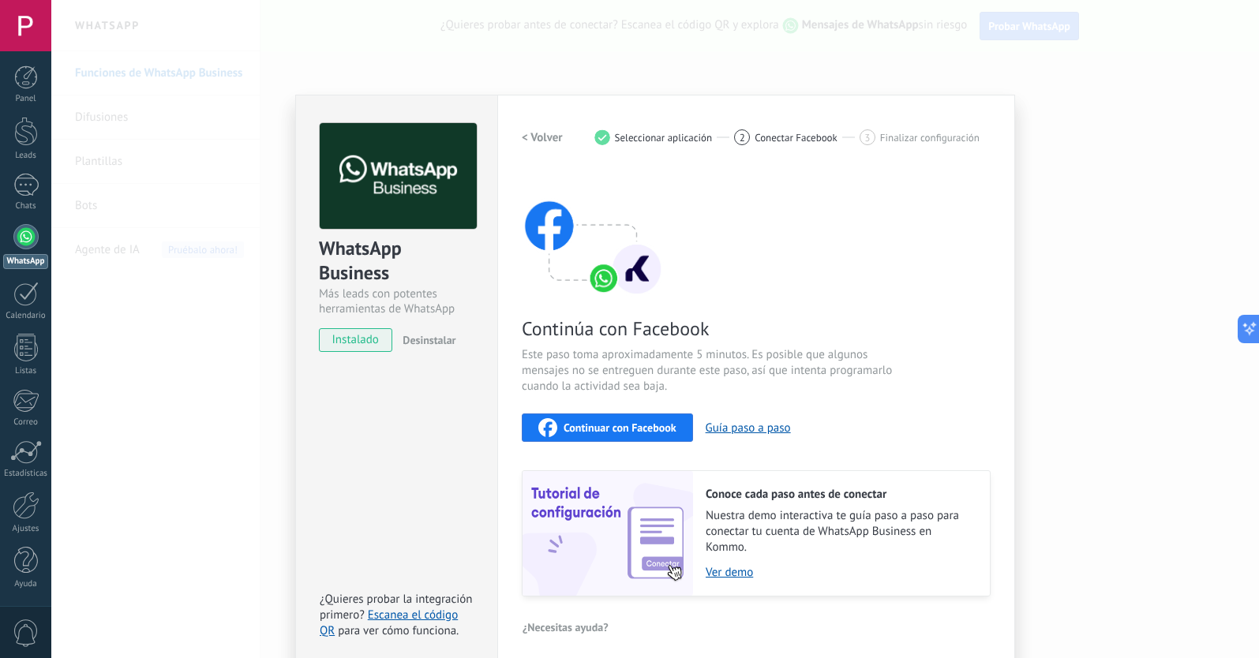
click at [649, 423] on span "Continuar con Facebook" at bounding box center [619, 427] width 113 height 11
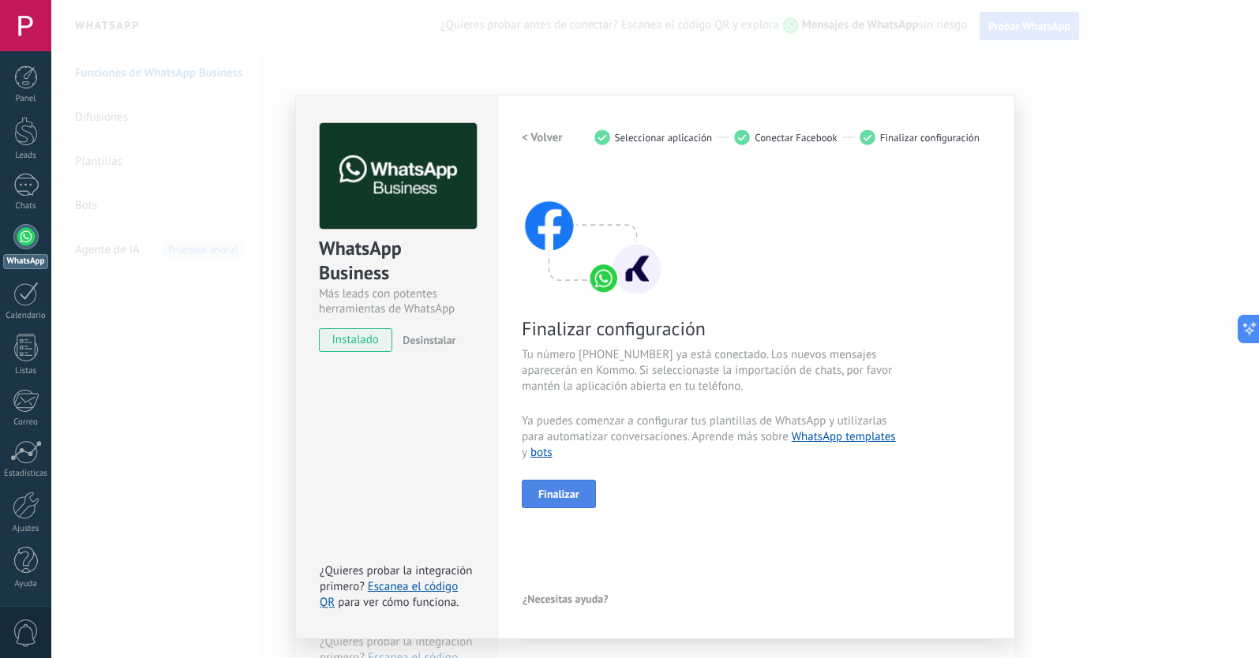
click at [561, 494] on span "Finalizar" at bounding box center [558, 493] width 41 height 11
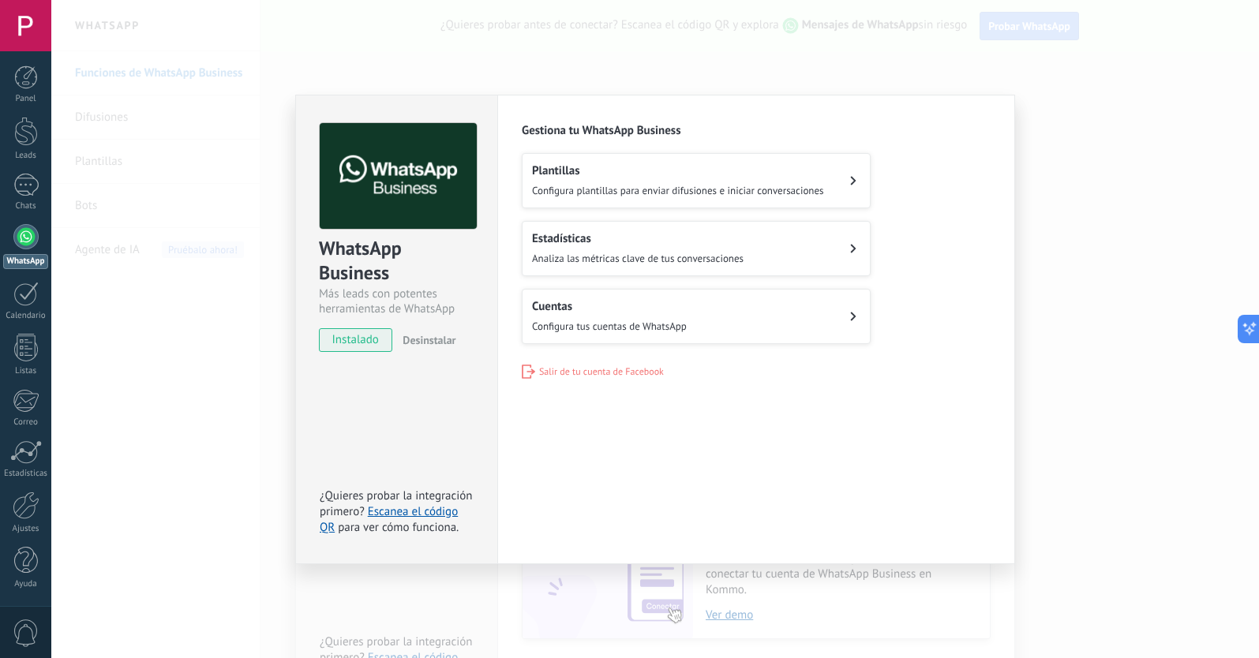
click at [646, 245] on div "Estadísticas Analiza las métricas clave de tus conversaciones" at bounding box center [637, 248] width 211 height 35
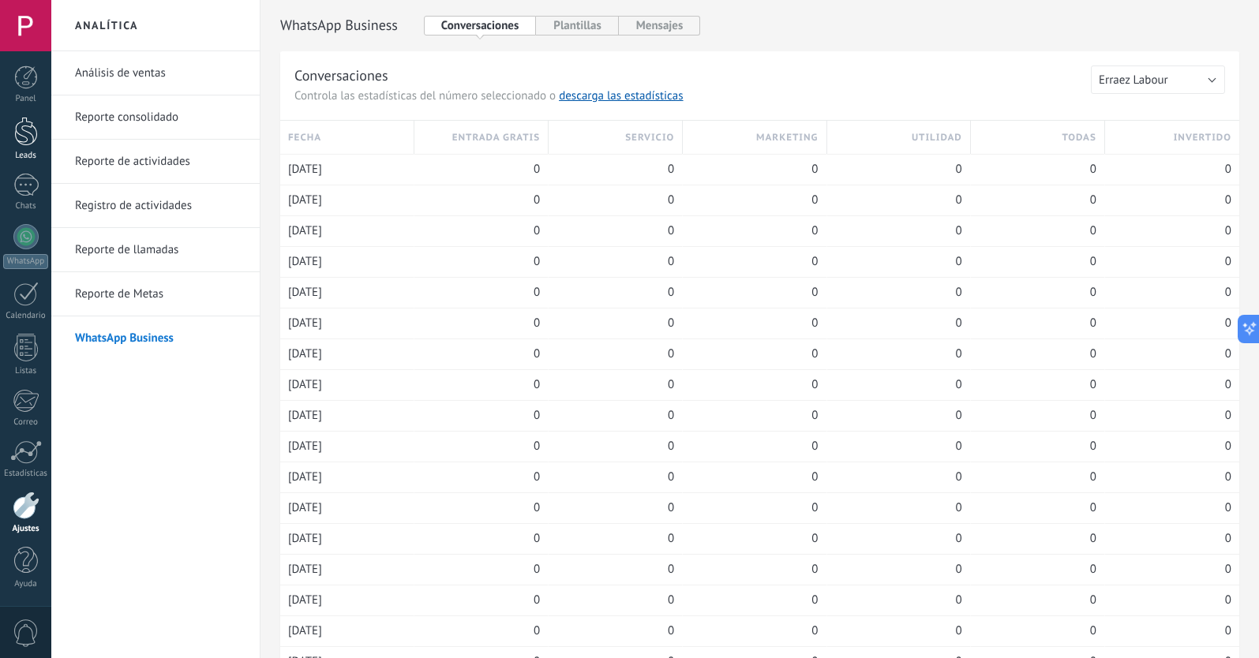
click at [24, 134] on div at bounding box center [26, 131] width 24 height 29
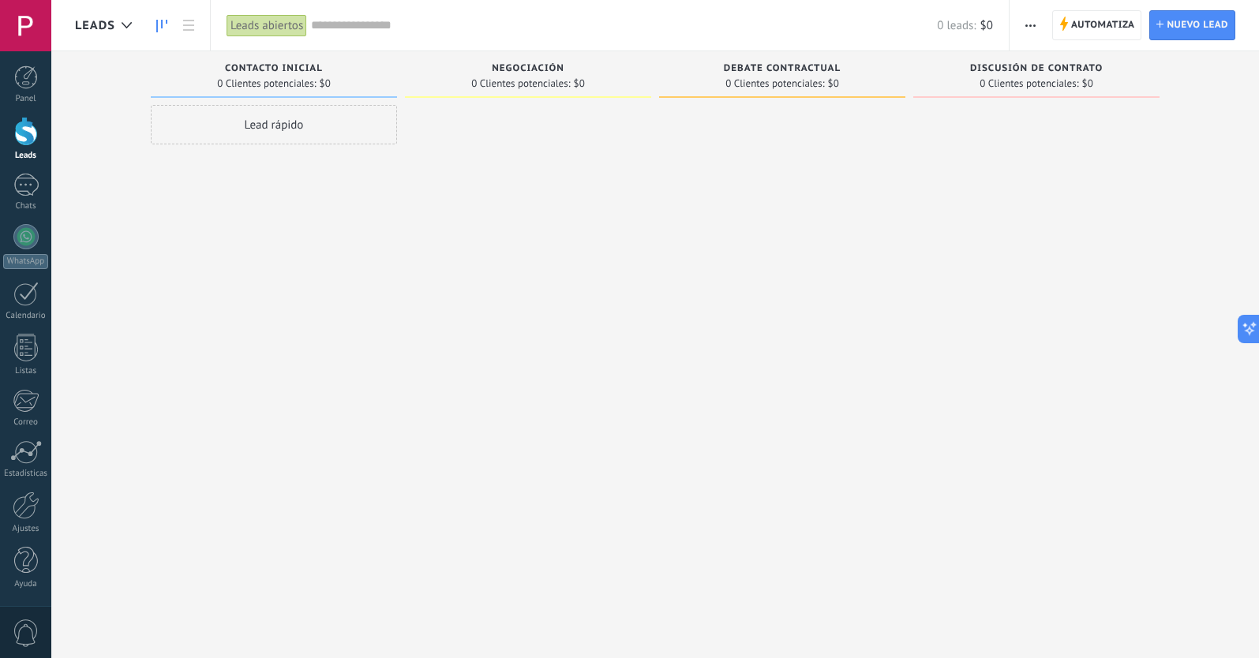
click at [385, 284] on div "Lead rápido" at bounding box center [274, 331] width 246 height 452
click at [28, 238] on div at bounding box center [25, 236] width 25 height 25
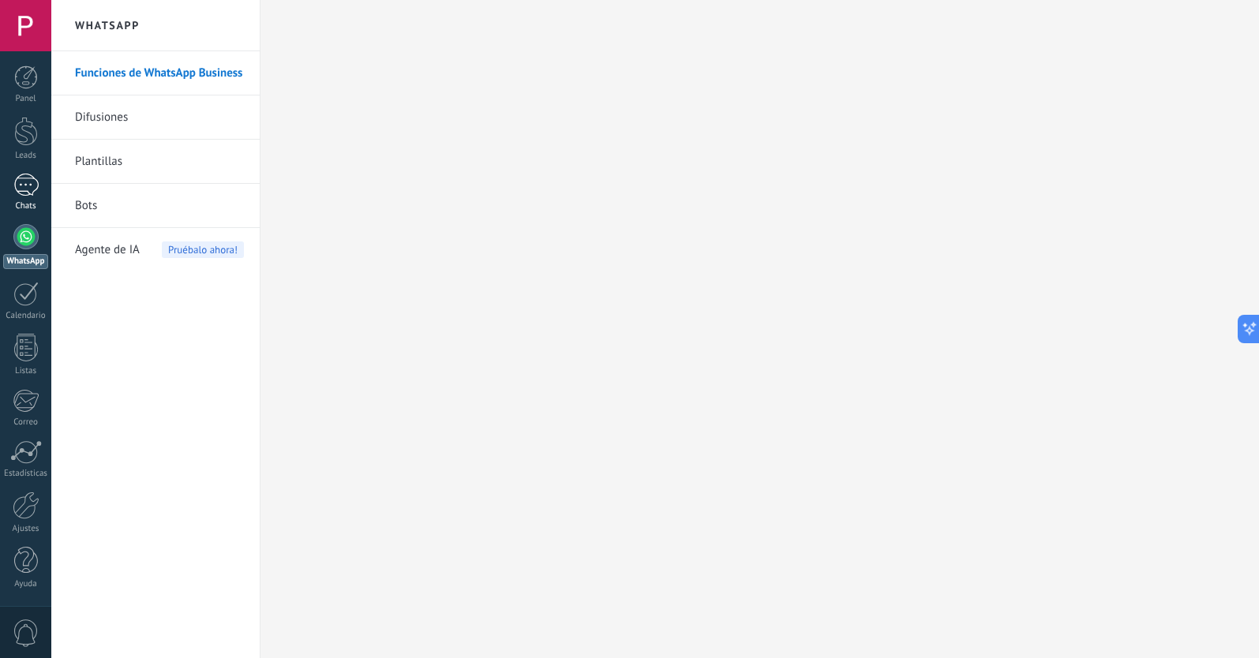
click at [37, 193] on div at bounding box center [25, 185] width 25 height 23
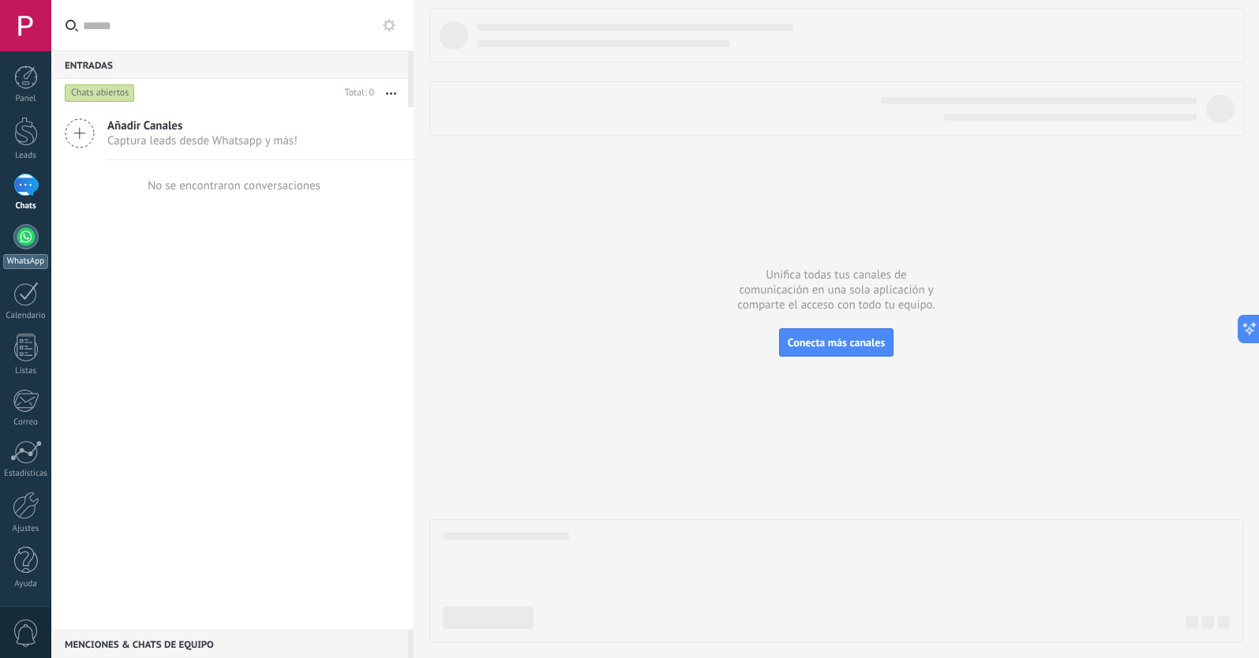
click at [30, 243] on div at bounding box center [25, 236] width 25 height 25
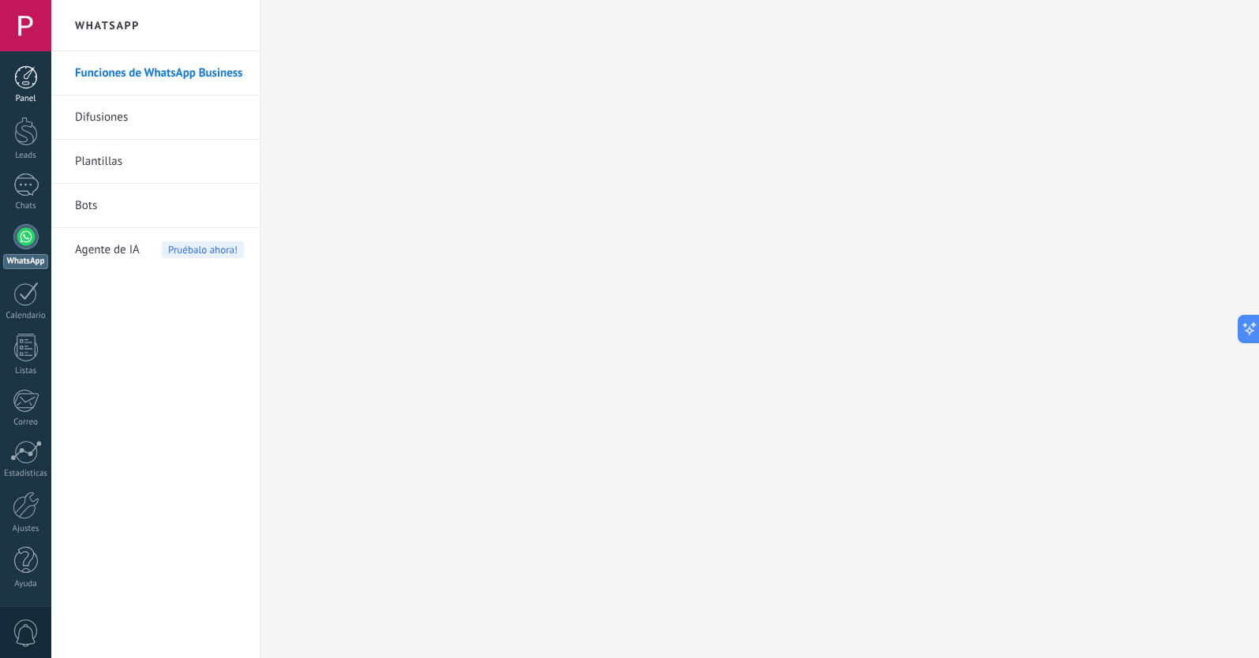
click at [21, 74] on div at bounding box center [26, 77] width 24 height 24
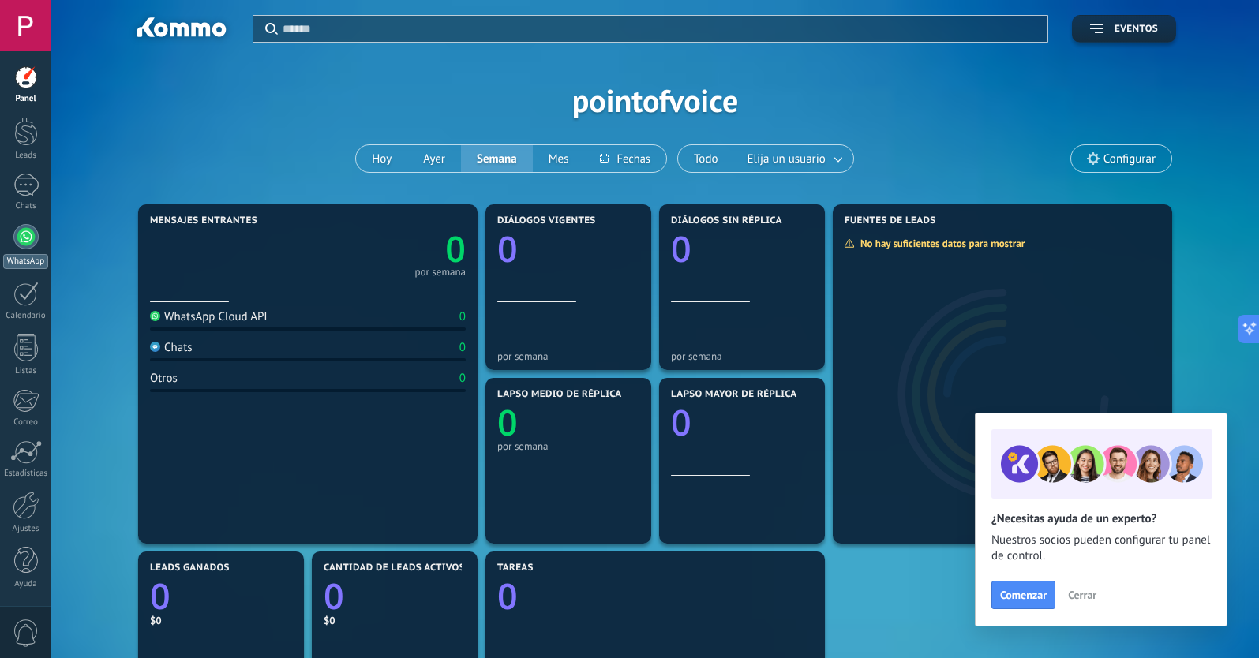
click at [25, 241] on div at bounding box center [25, 236] width 25 height 25
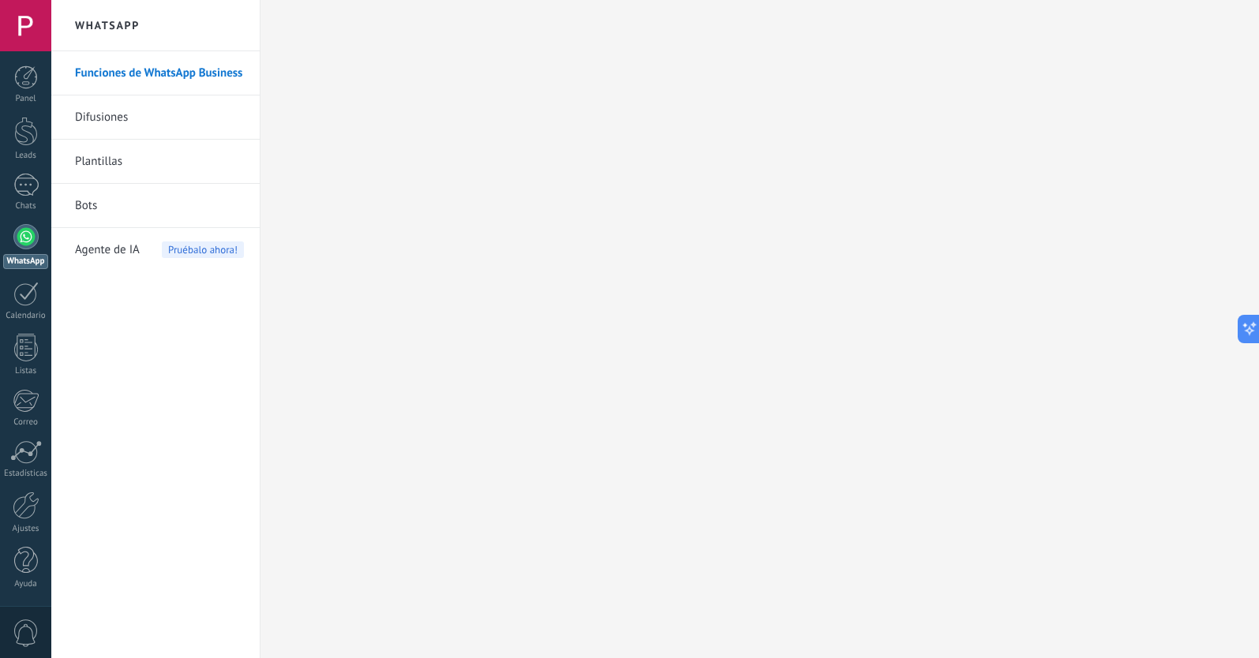
click at [95, 159] on link "Plantillas" at bounding box center [159, 162] width 169 height 44
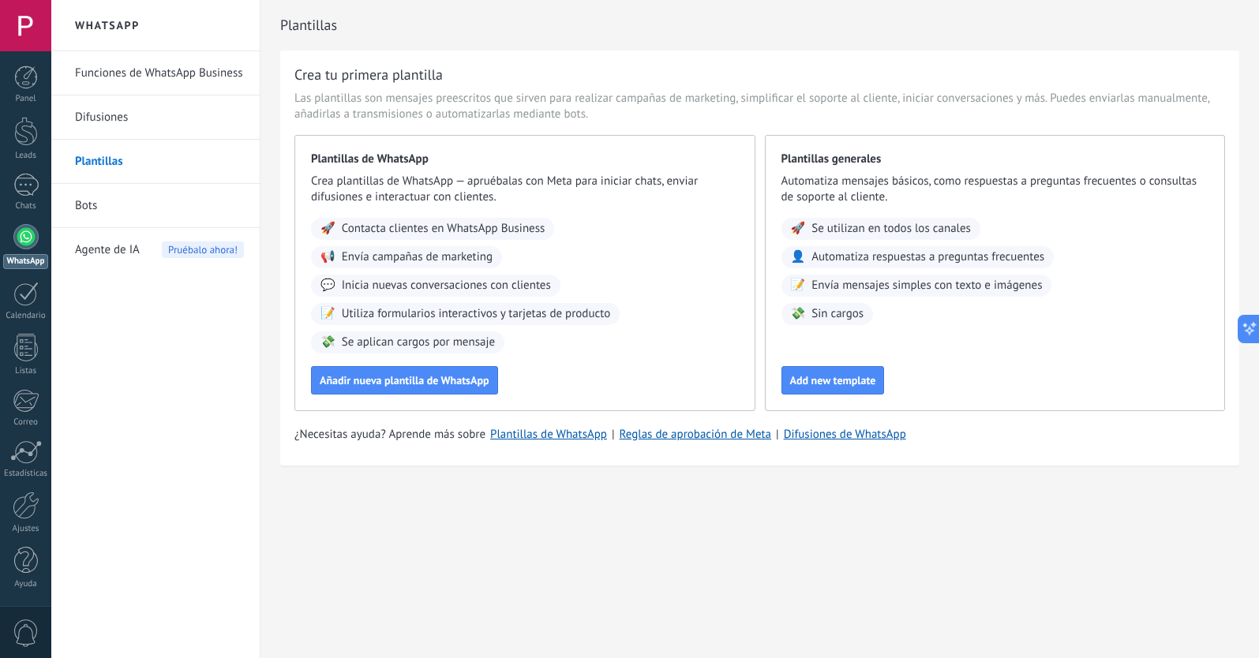
click at [97, 113] on link "Difusiones" at bounding box center [159, 117] width 169 height 44
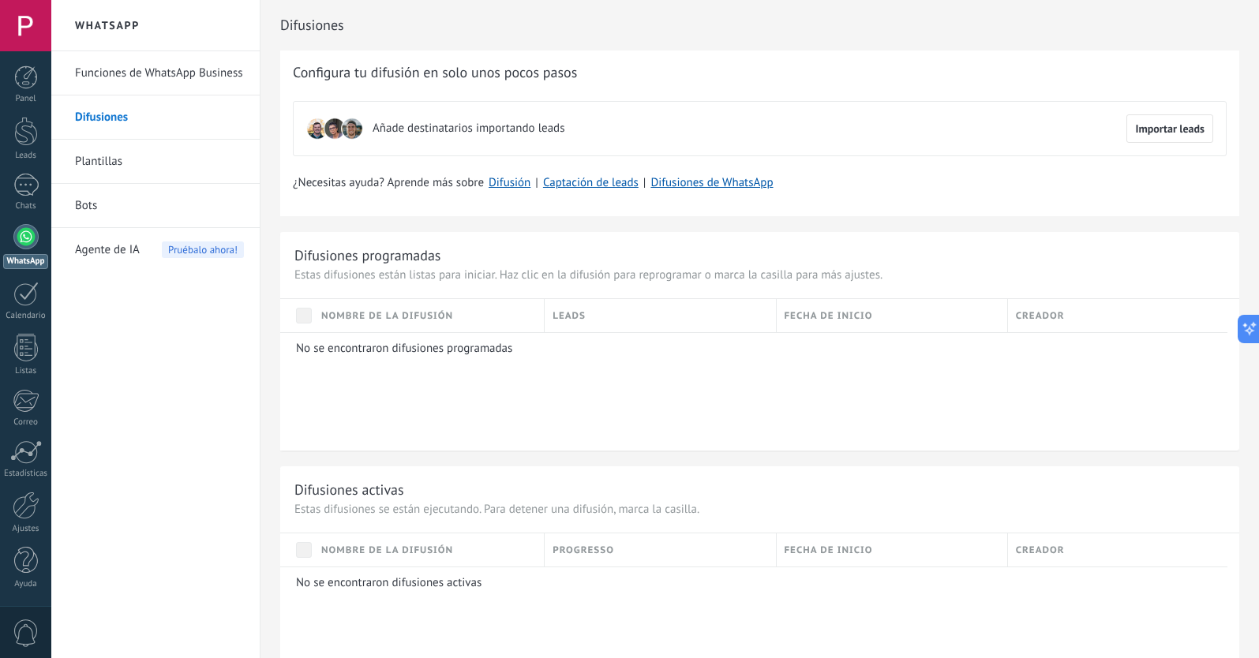
click at [30, 240] on div at bounding box center [25, 236] width 25 height 25
